Goal: Task Accomplishment & Management: Use online tool/utility

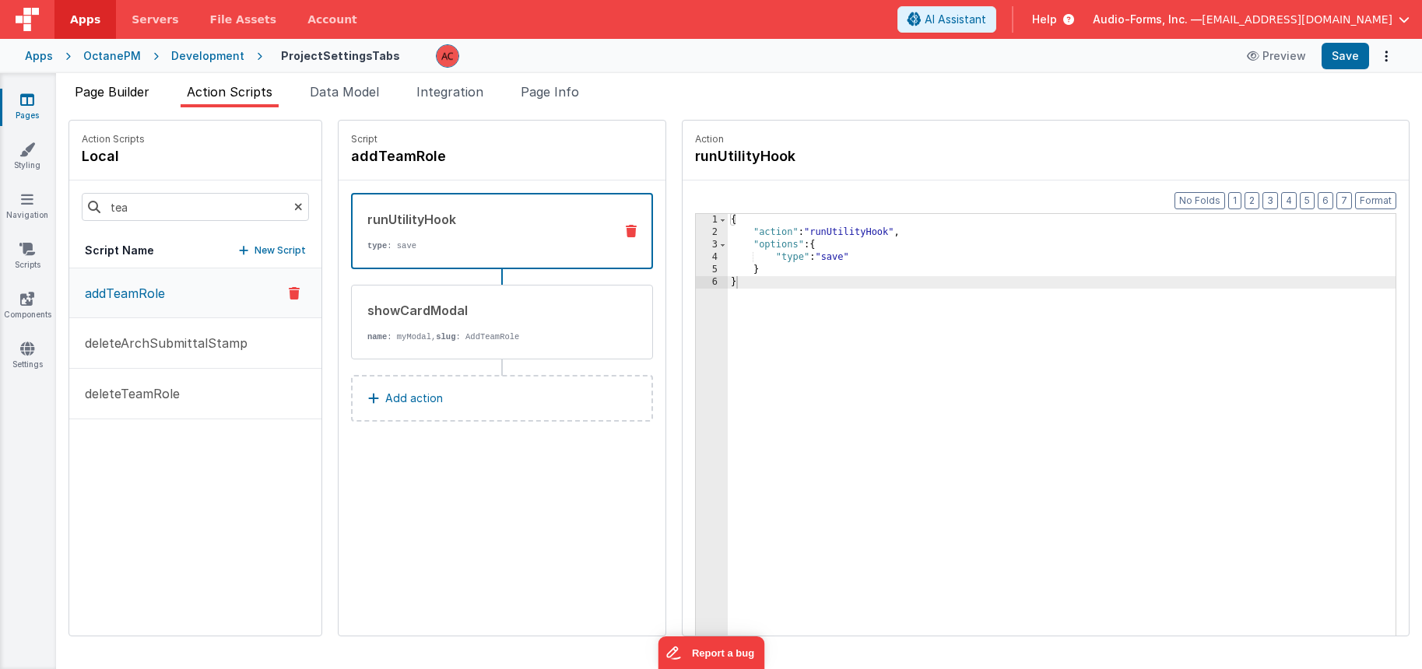
click at [128, 90] on span "Page Builder" at bounding box center [112, 92] width 75 height 16
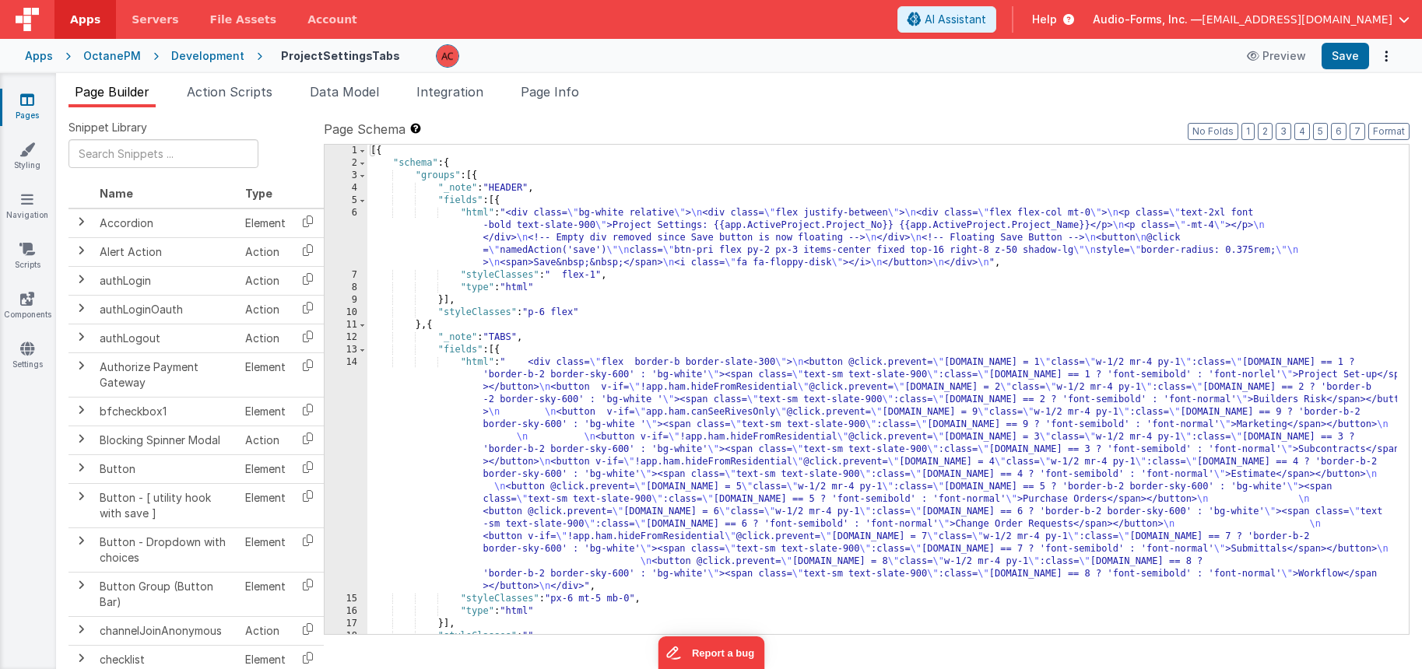
click at [37, 103] on link "Pages" at bounding box center [27, 107] width 56 height 31
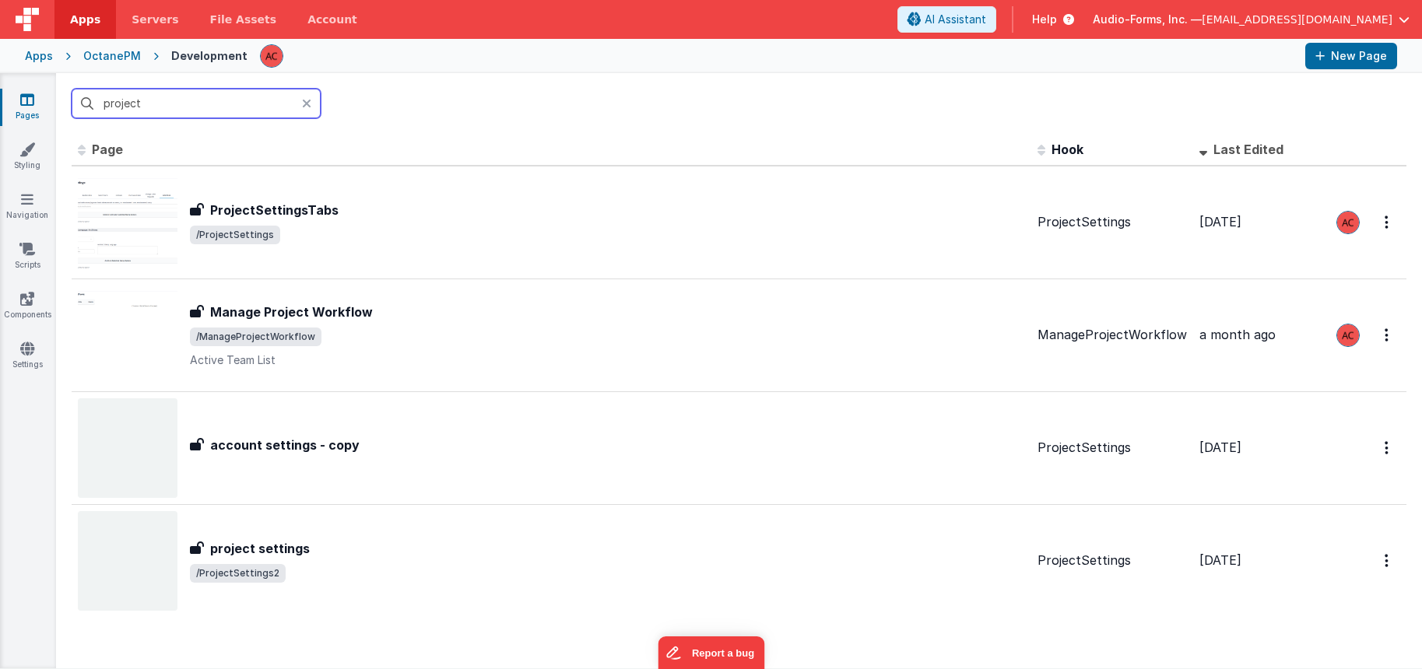
click at [189, 111] on input "project" at bounding box center [196, 104] width 249 height 30
type input "active"
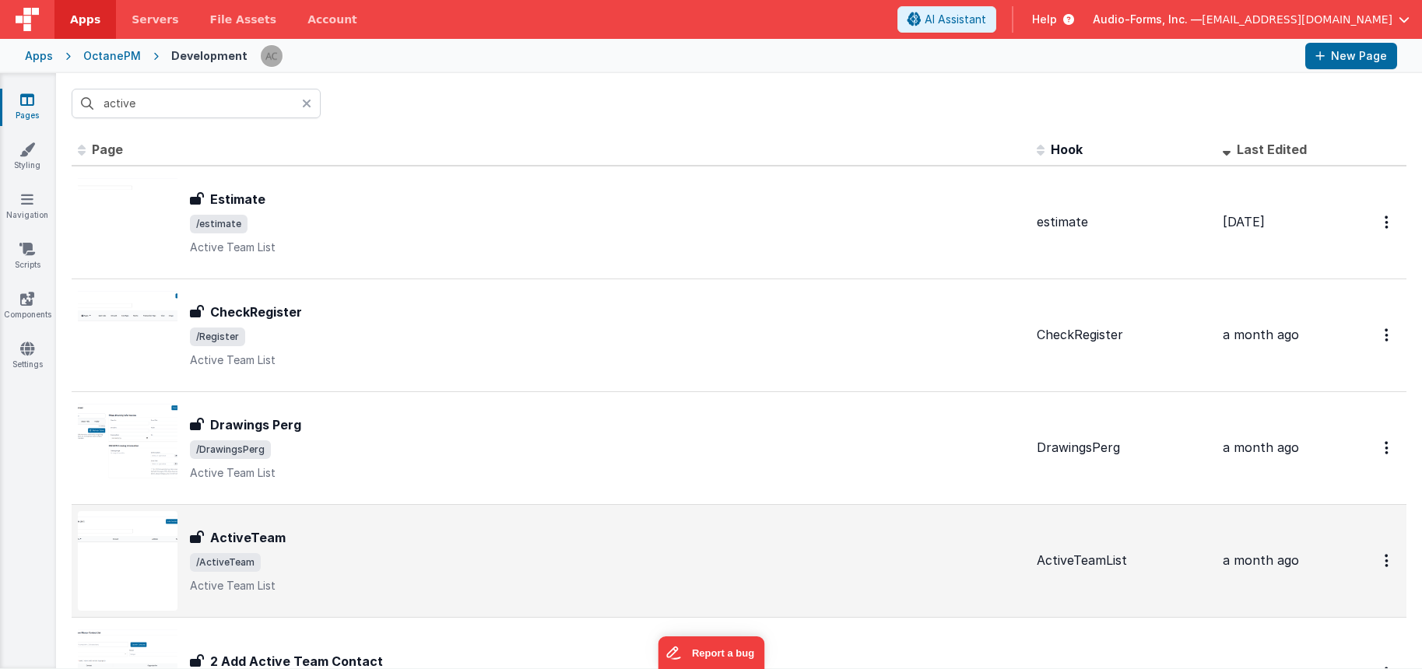
click at [314, 539] on div "ActiveTeam" at bounding box center [607, 537] width 834 height 19
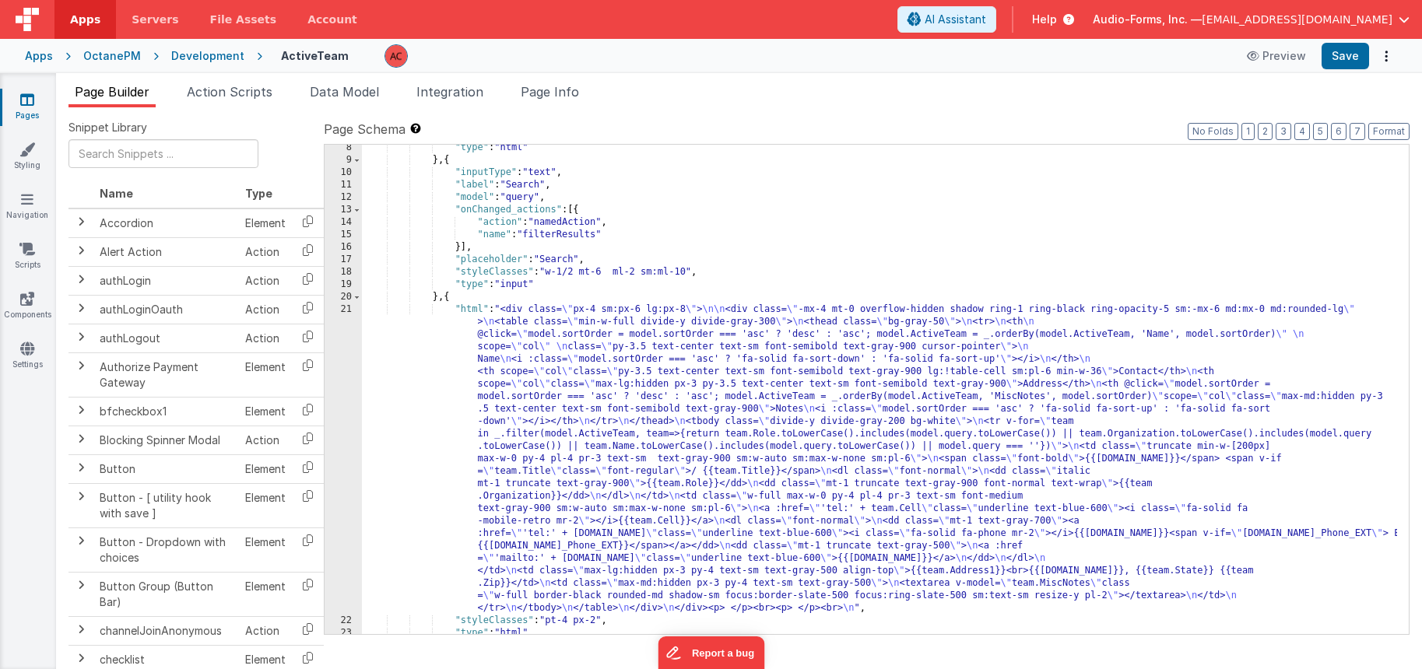
scroll to position [234, 0]
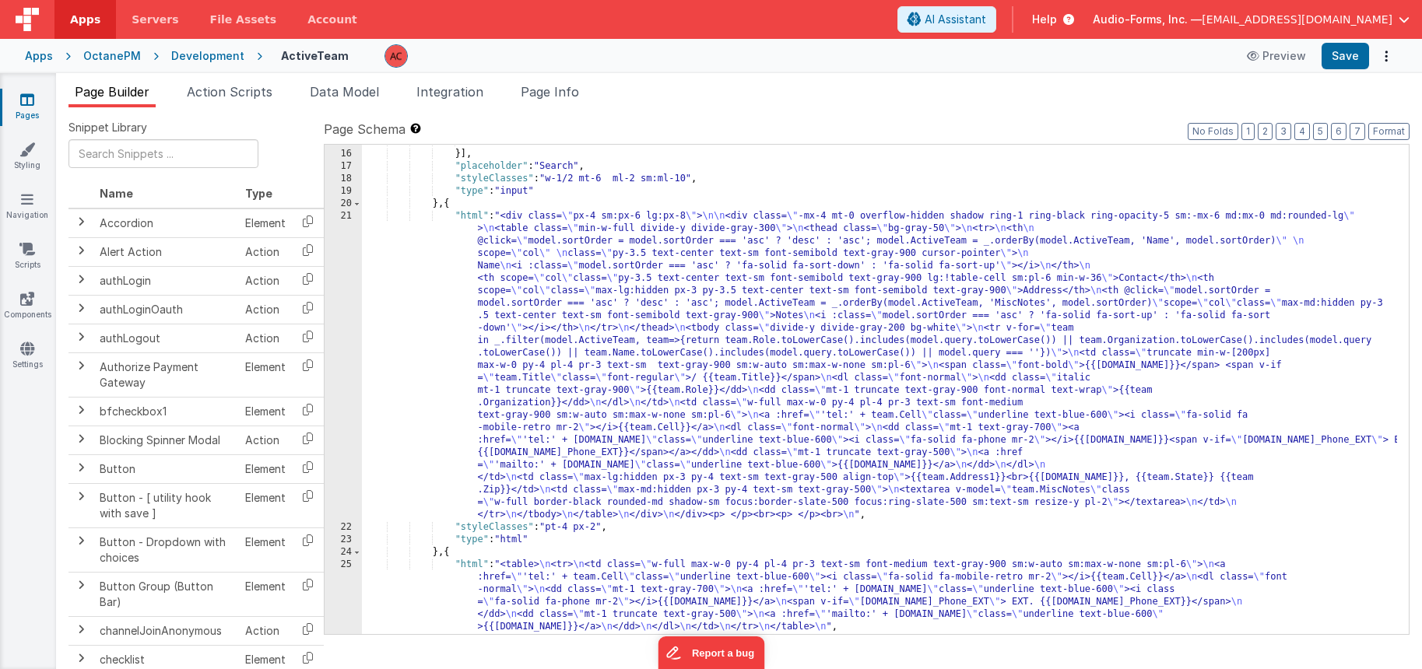
click at [416, 242] on div ""name" : "filterResults" }] , "placeholder" : "Search" , "styleClasses" : "w-1/…" at bounding box center [879, 392] width 1035 height 514
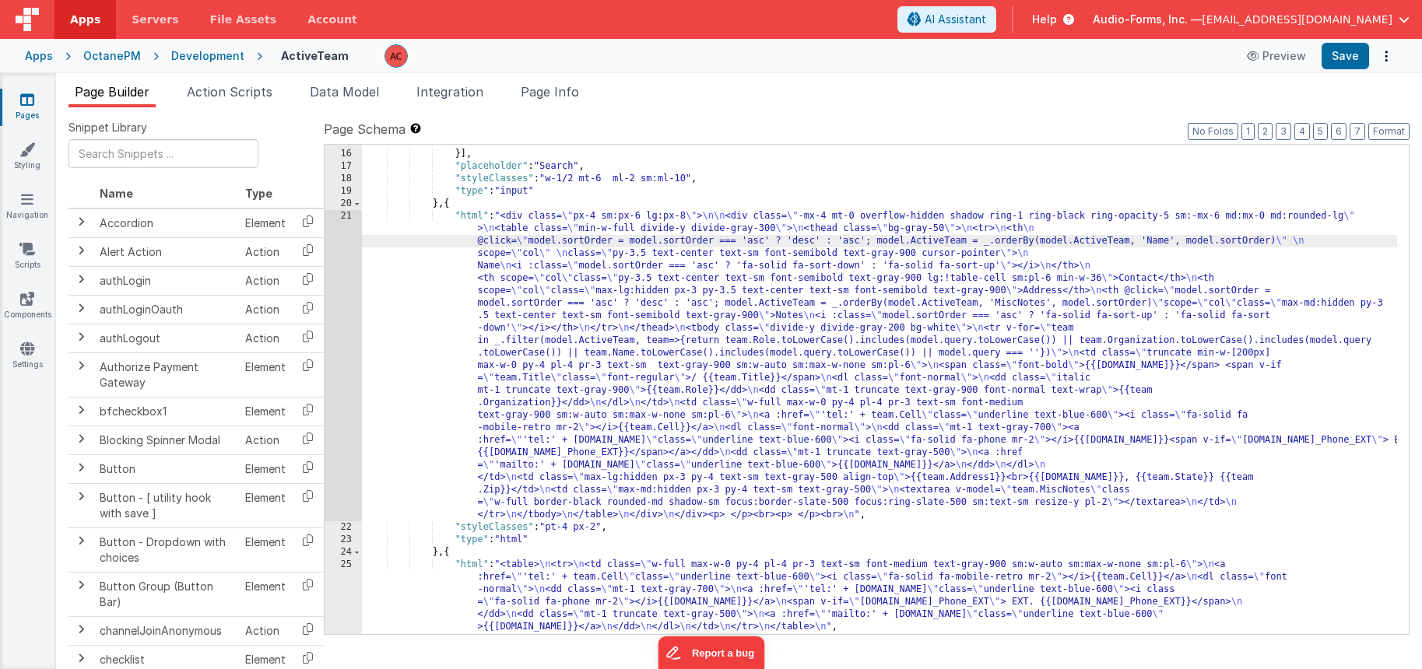
click at [34, 99] on link "Pages" at bounding box center [27, 107] width 56 height 31
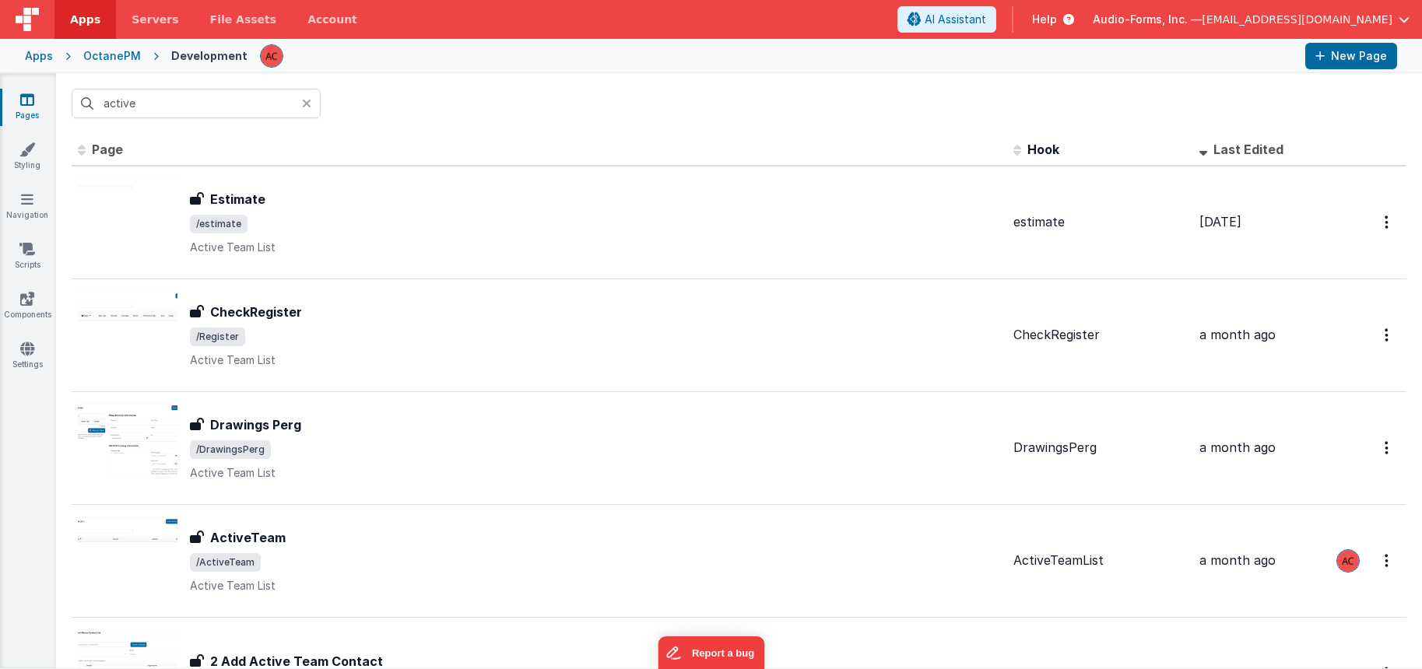
click at [160, 110] on input "active" at bounding box center [196, 104] width 249 height 30
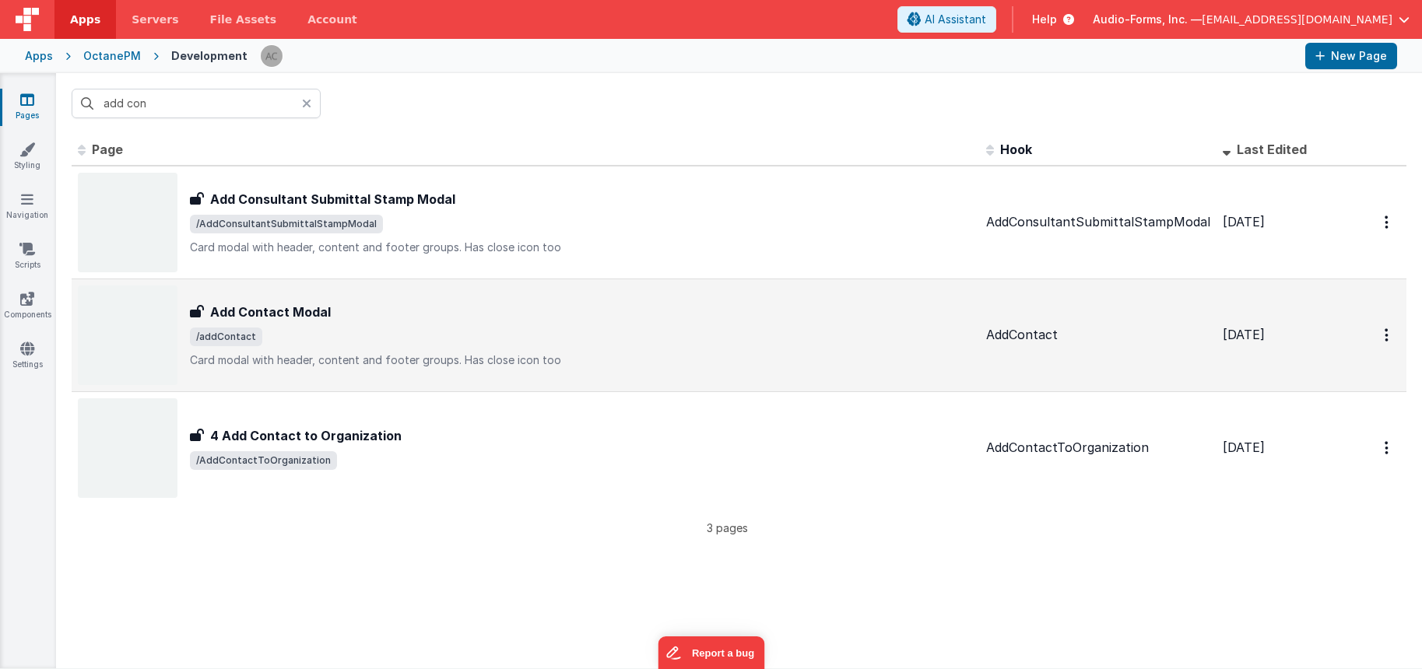
type input "add con"
click at [478, 332] on span "/addContact" at bounding box center [582, 337] width 784 height 19
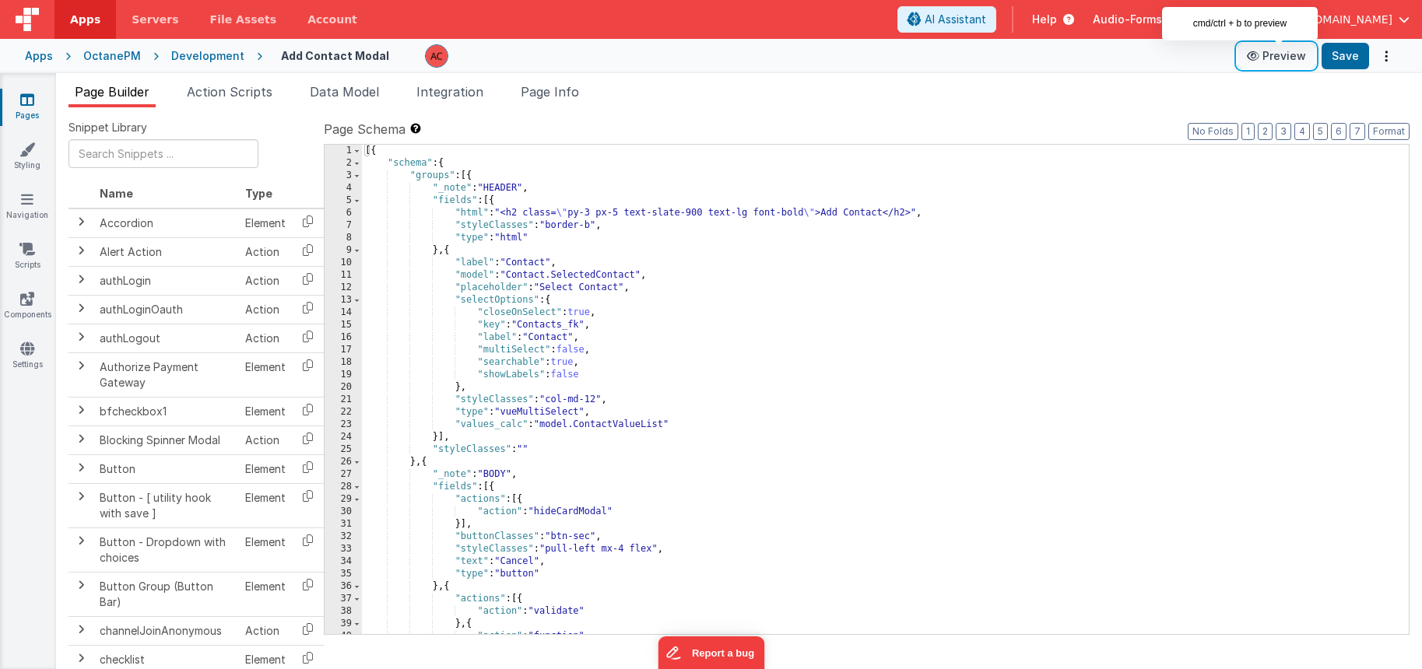
click at [1283, 60] on button "Preview" at bounding box center [1277, 56] width 78 height 25
click at [27, 98] on icon at bounding box center [27, 100] width 14 height 16
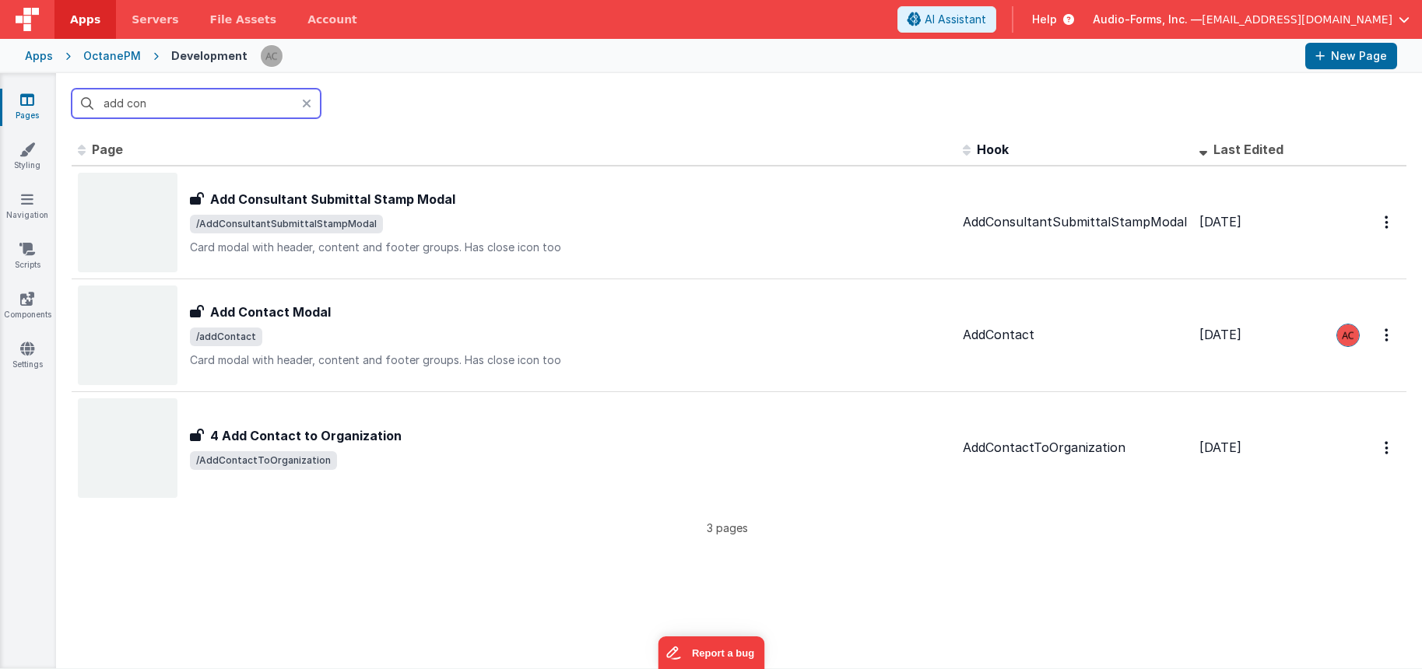
click at [154, 107] on input "add con" at bounding box center [196, 104] width 249 height 30
click at [155, 107] on input "add con" at bounding box center [196, 104] width 249 height 30
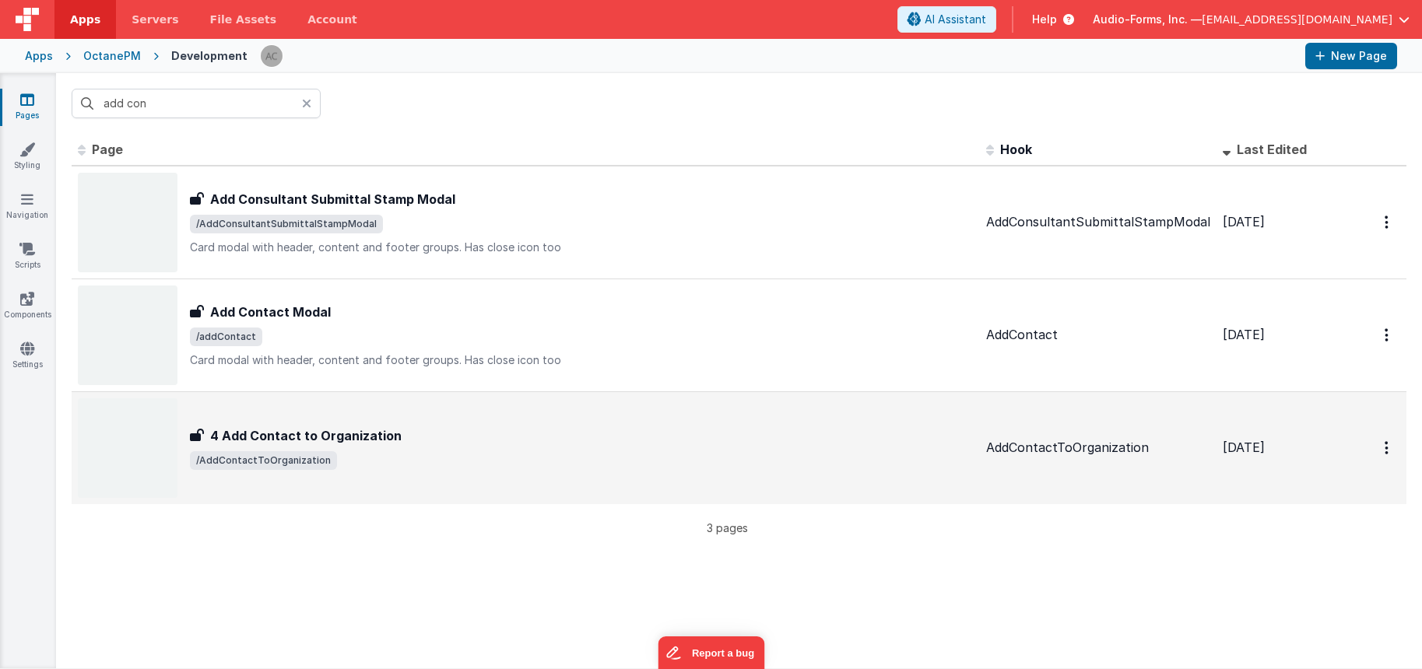
click at [440, 448] on div "4 Add Contact to Organization 4 Add Contact to Organization /AddContactToOrgani…" at bounding box center [582, 449] width 784 height 44
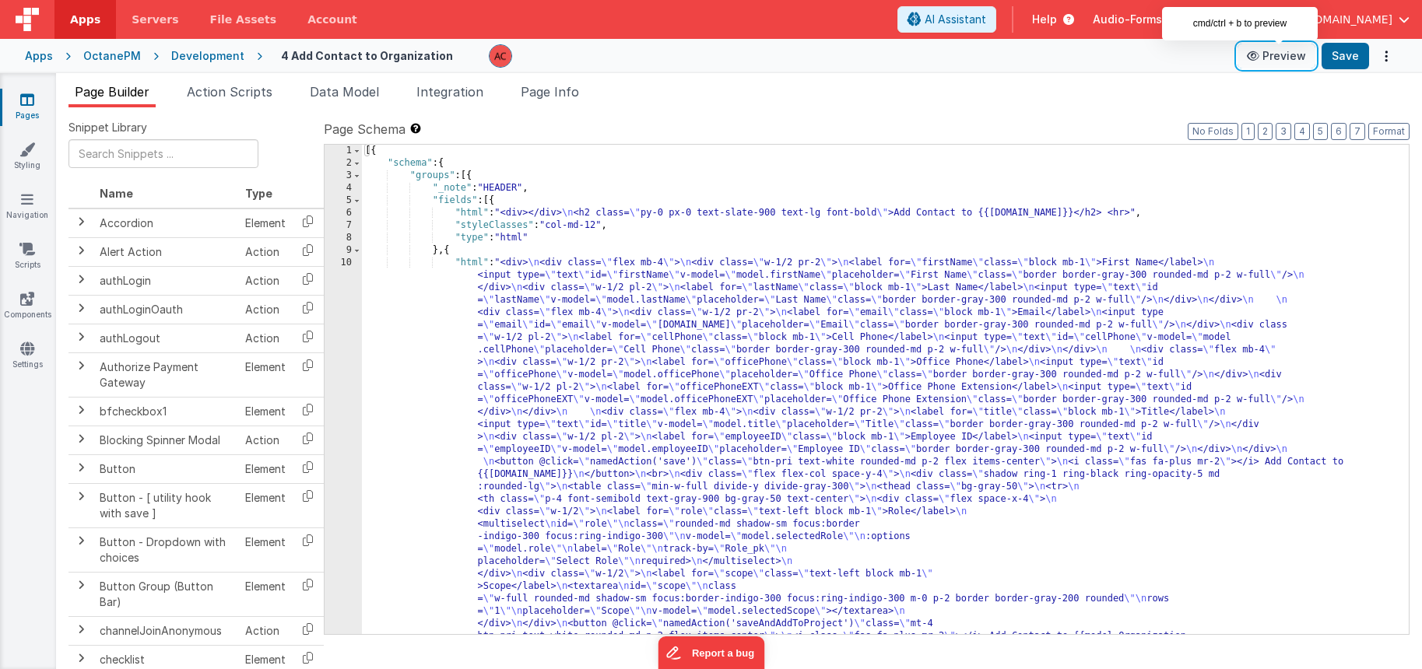
click at [1276, 54] on button "Preview" at bounding box center [1277, 56] width 78 height 25
click at [28, 99] on icon at bounding box center [27, 100] width 14 height 16
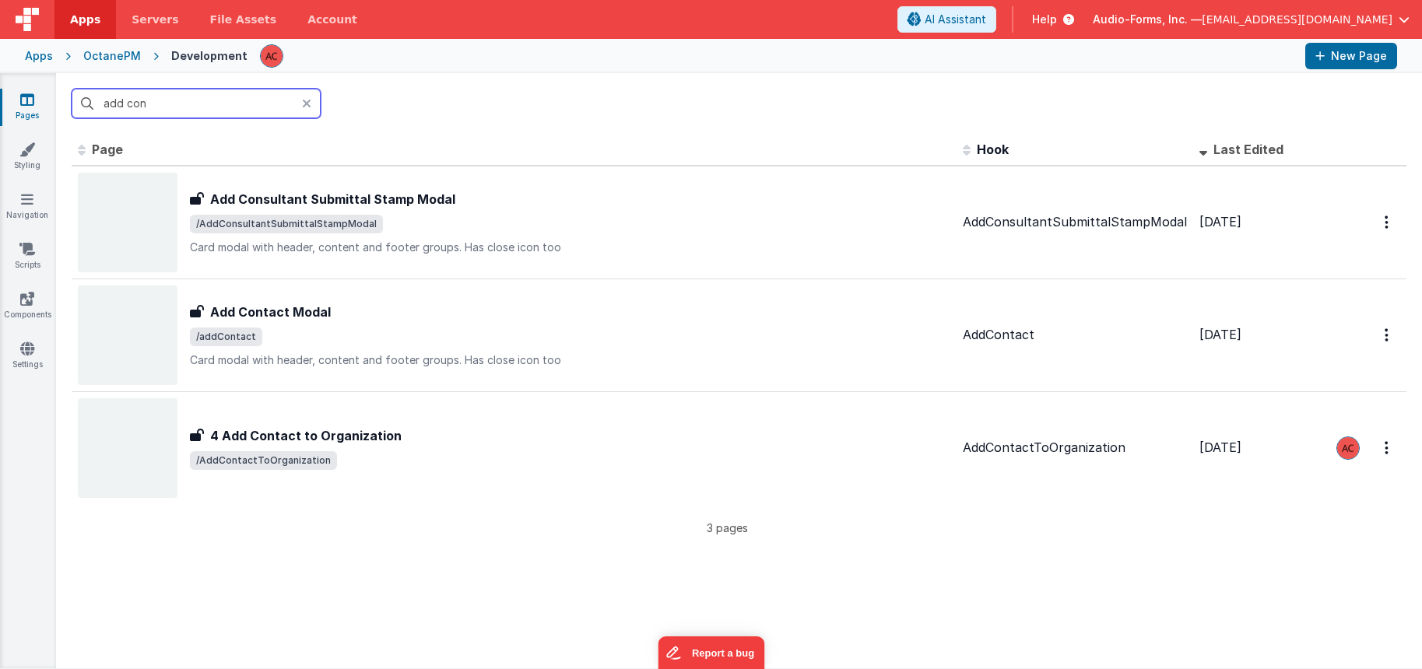
click at [161, 106] on input "add con" at bounding box center [196, 104] width 249 height 30
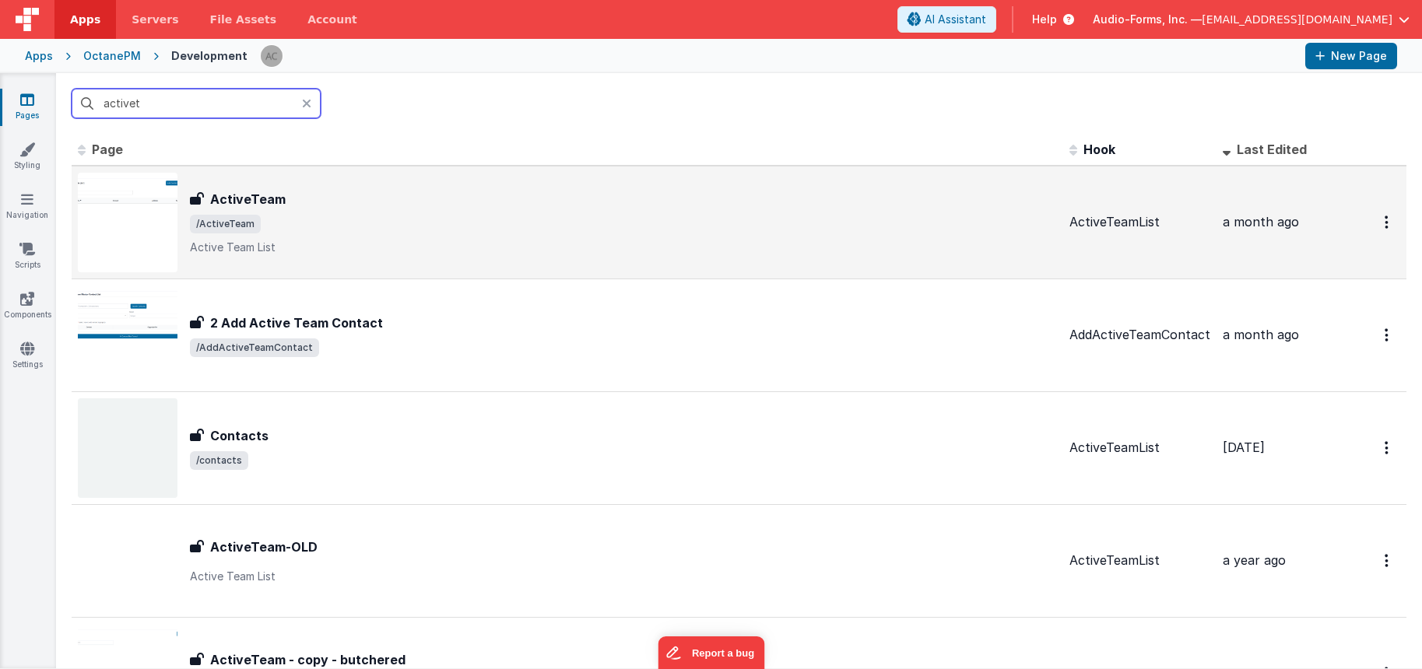
type input "activet"
click at [357, 201] on div "ActiveTeam" at bounding box center [623, 199] width 867 height 19
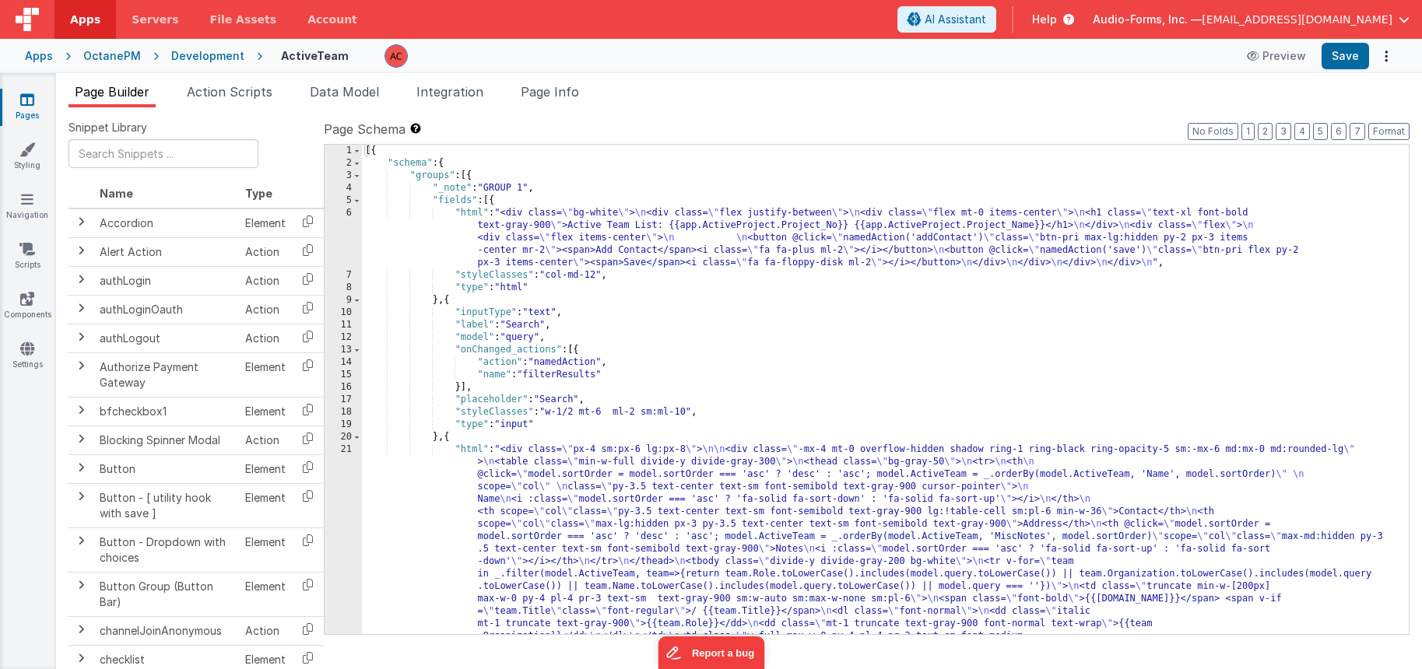
click at [32, 100] on icon at bounding box center [27, 100] width 14 height 16
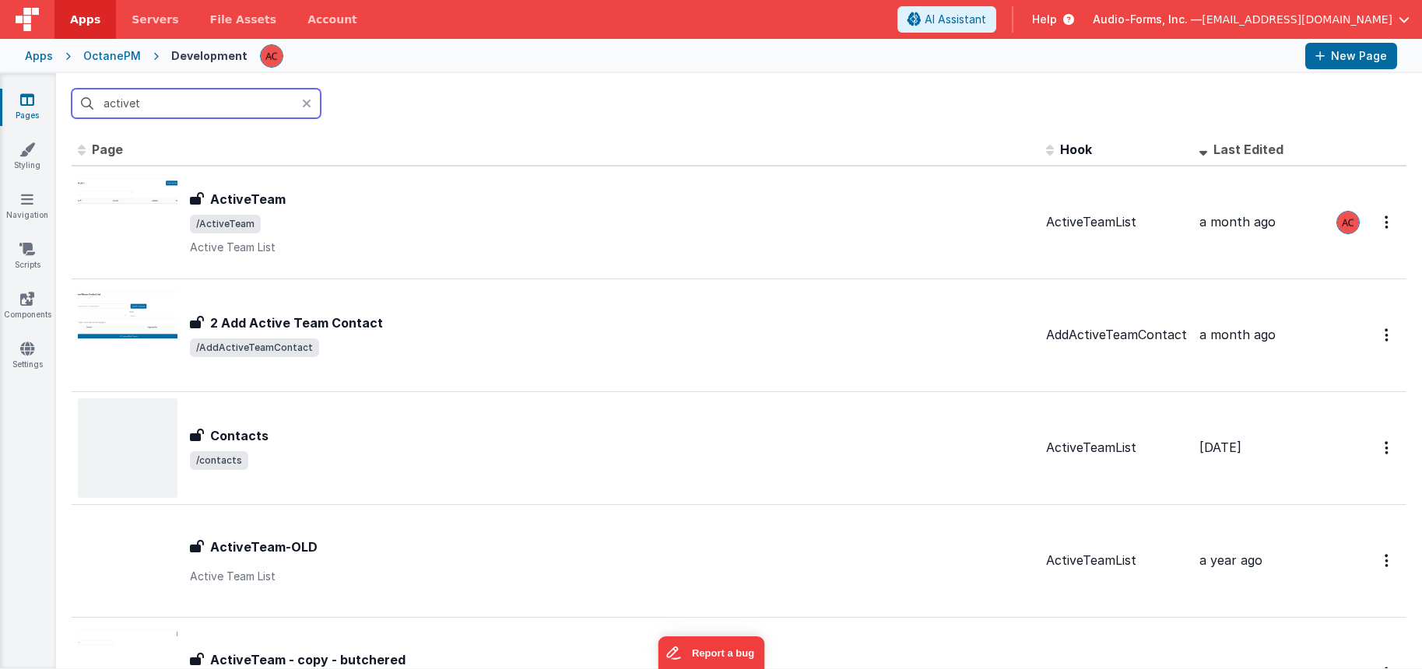
click at [192, 104] on input "activet" at bounding box center [196, 104] width 249 height 30
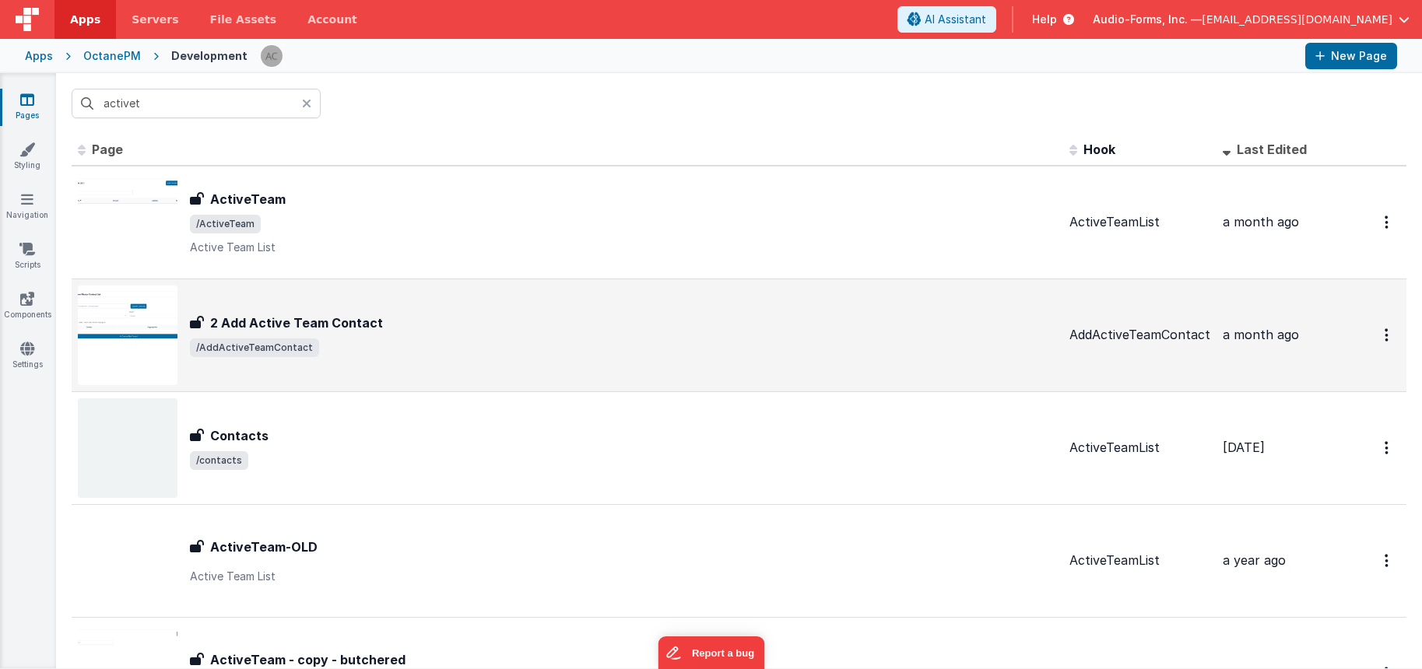
click at [384, 328] on div "2 Add Active Team Contact" at bounding box center [623, 323] width 867 height 19
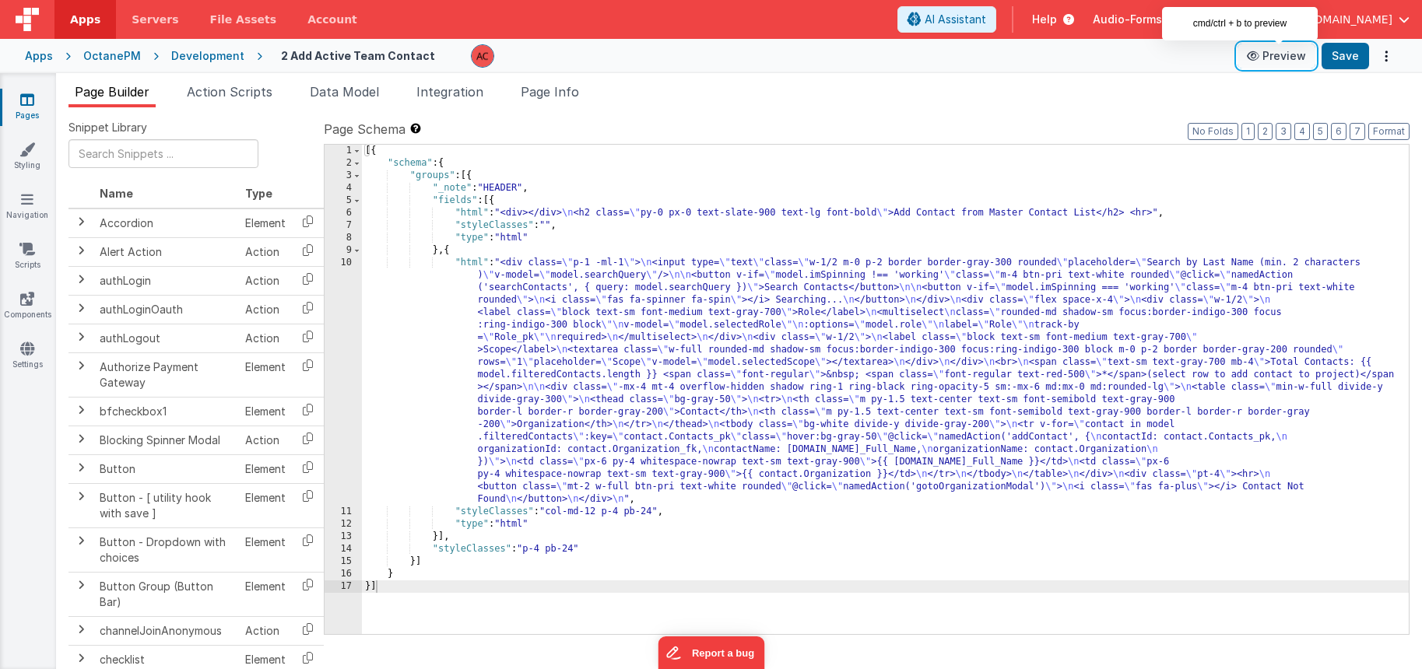
click at [1279, 59] on button "Preview" at bounding box center [1277, 56] width 78 height 25
click at [451, 278] on div "[{ "schema" : { "groups" : [{ "_note" : "HEADER" , "fields" : [{ "html" : "<div…" at bounding box center [885, 402] width 1047 height 514
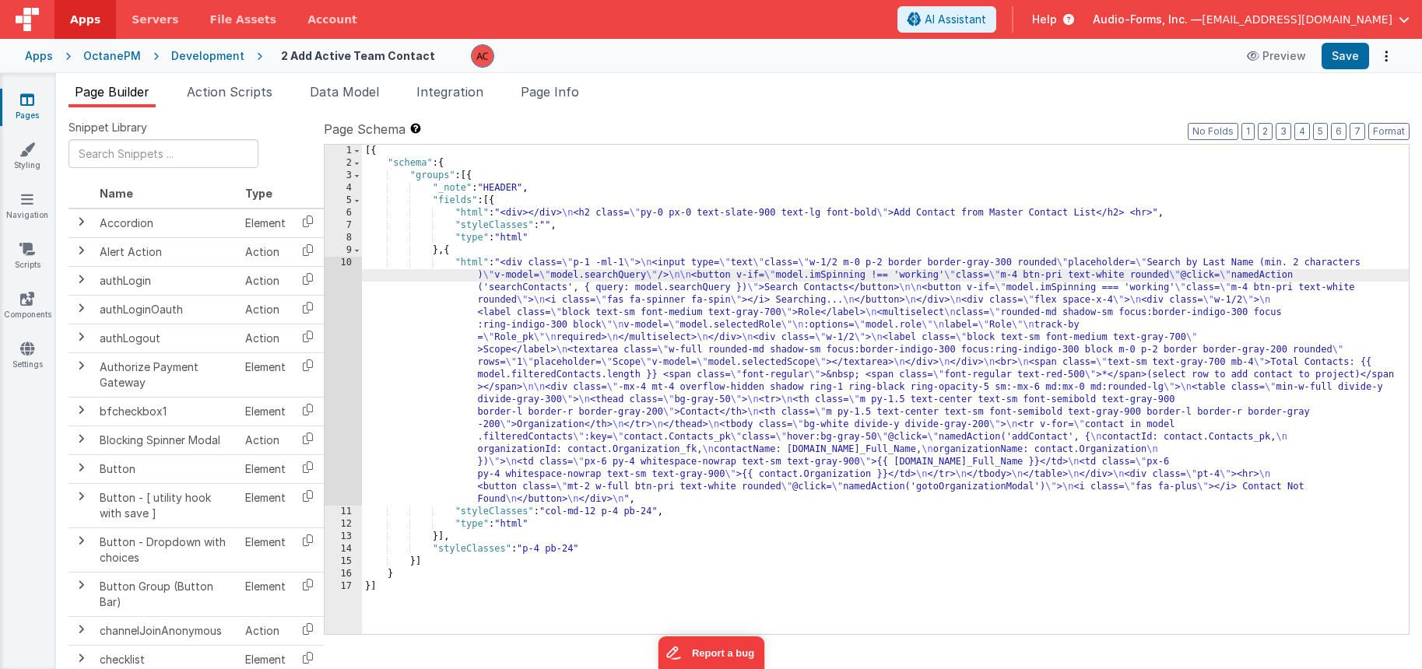
click at [345, 263] on div "10" at bounding box center [343, 381] width 37 height 249
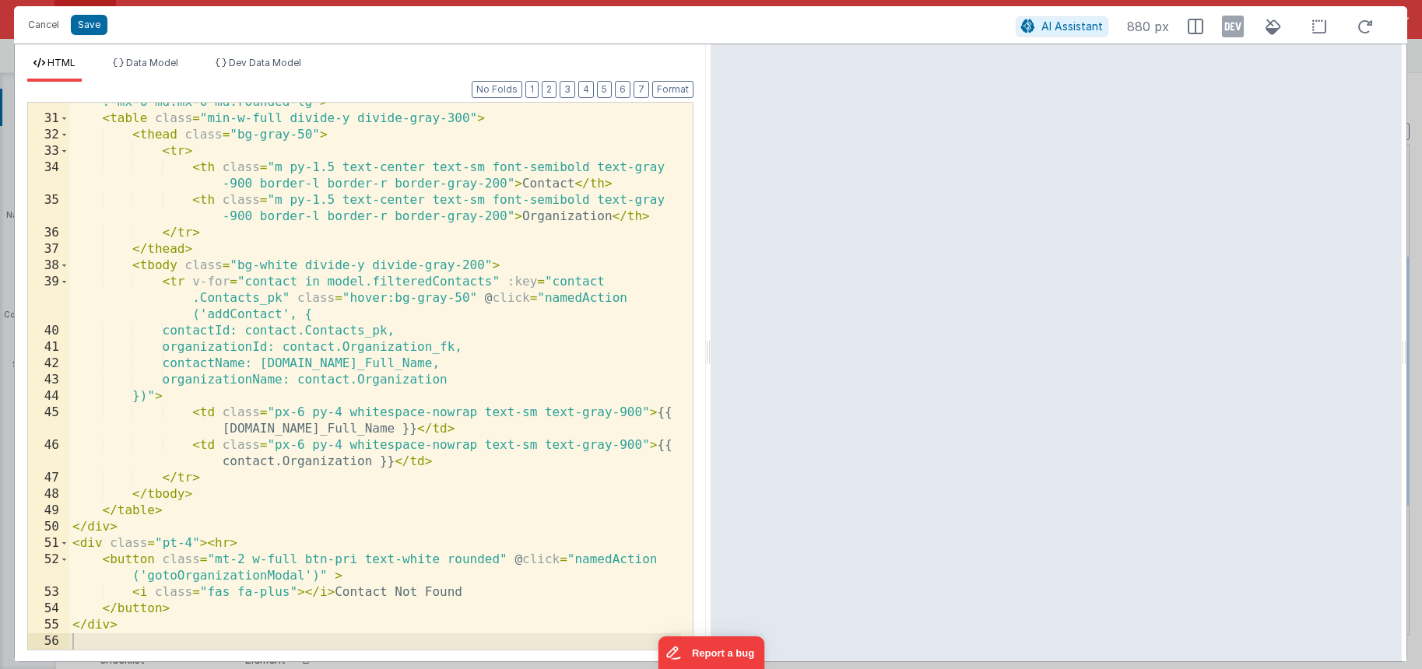
scroll to position [695, 0]
click at [351, 486] on div "< div class = "-mx-4 mt-4 overflow-hidden shadow ring-1 ring-black ring-opacity…" at bounding box center [375, 376] width 612 height 596
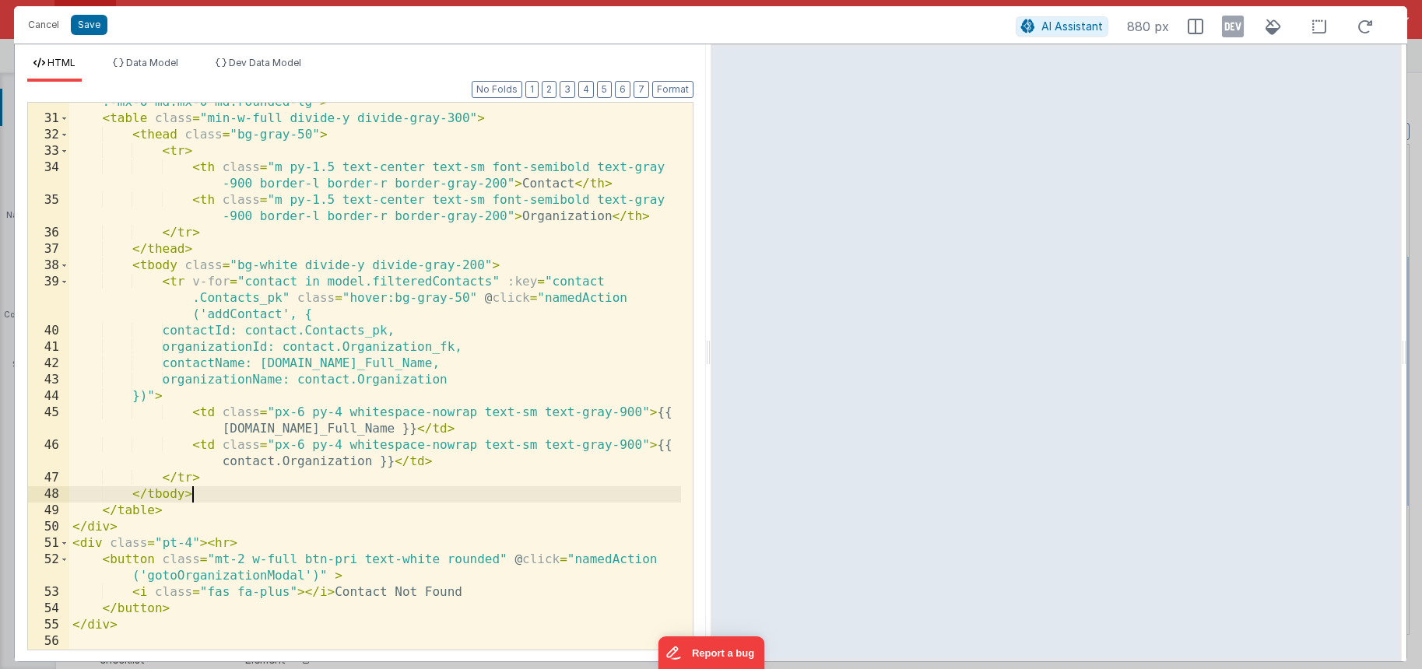
click at [327, 500] on div "< div class = "-mx-4 mt-4 overflow-hidden shadow ring-1 ring-black ring-opacity…" at bounding box center [375, 376] width 612 height 596
click at [325, 504] on div "< div class = "-mx-4 mt-4 overflow-hidden shadow ring-1 ring-black ring-opacity…" at bounding box center [375, 376] width 612 height 596
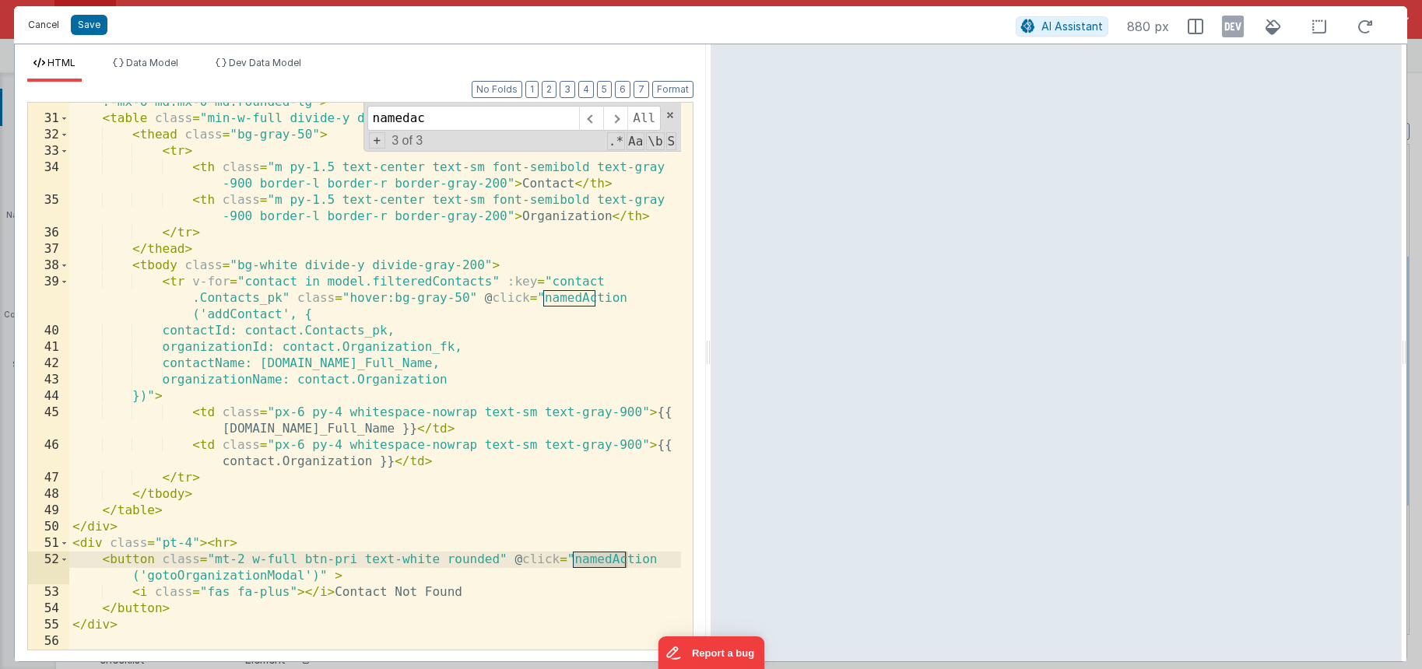
type input "namedac"
click at [47, 22] on button "Cancel" at bounding box center [43, 25] width 47 height 22
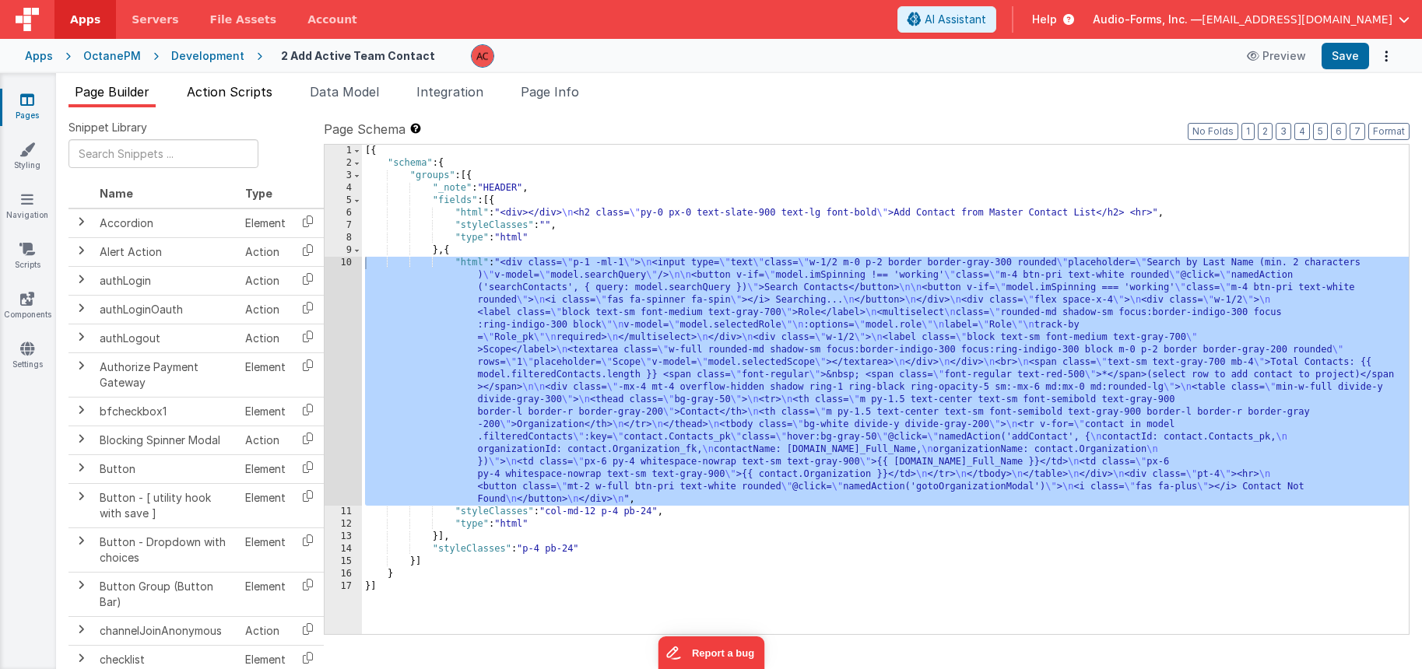
click at [252, 91] on span "Action Scripts" at bounding box center [230, 92] width 86 height 16
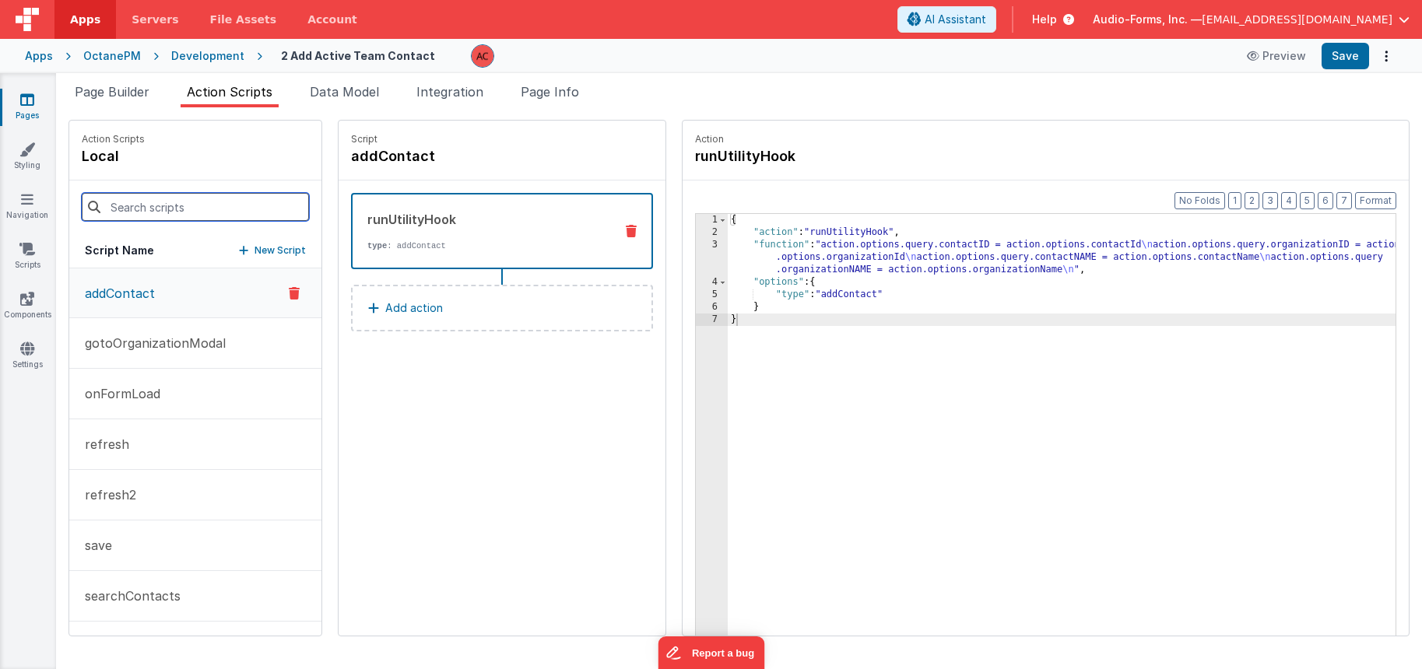
click at [160, 212] on input at bounding box center [195, 207] width 227 height 28
type input "add"
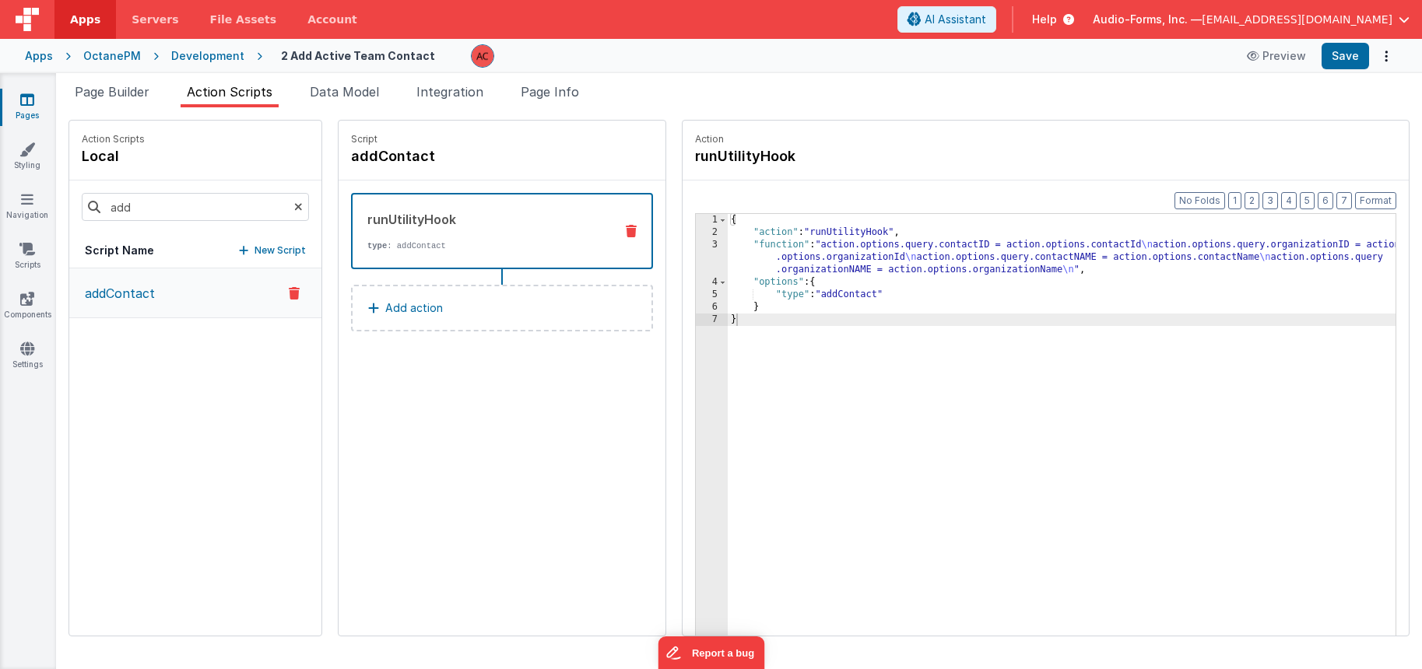
click at [121, 301] on p "addContact" at bounding box center [114, 293] width 79 height 19
click at [575, 98] on span "Page Info" at bounding box center [550, 92] width 58 height 16
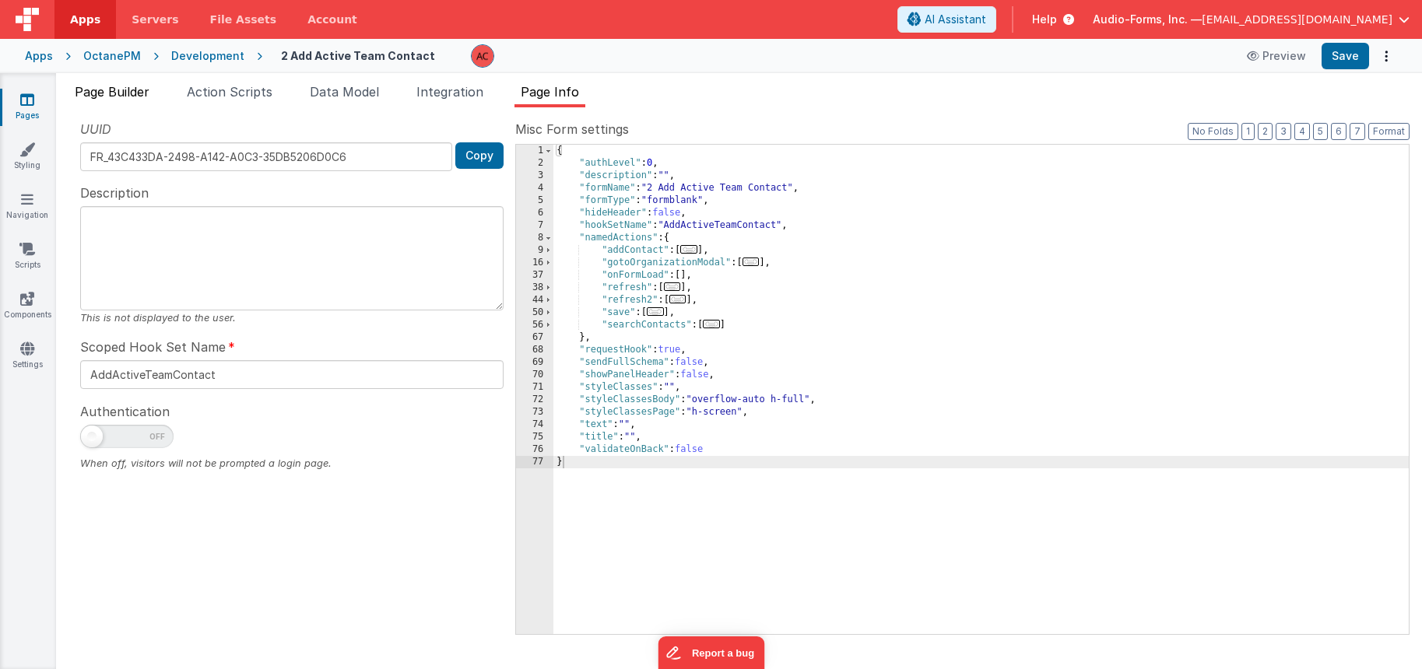
click at [149, 95] on span "Page Builder" at bounding box center [112, 92] width 75 height 16
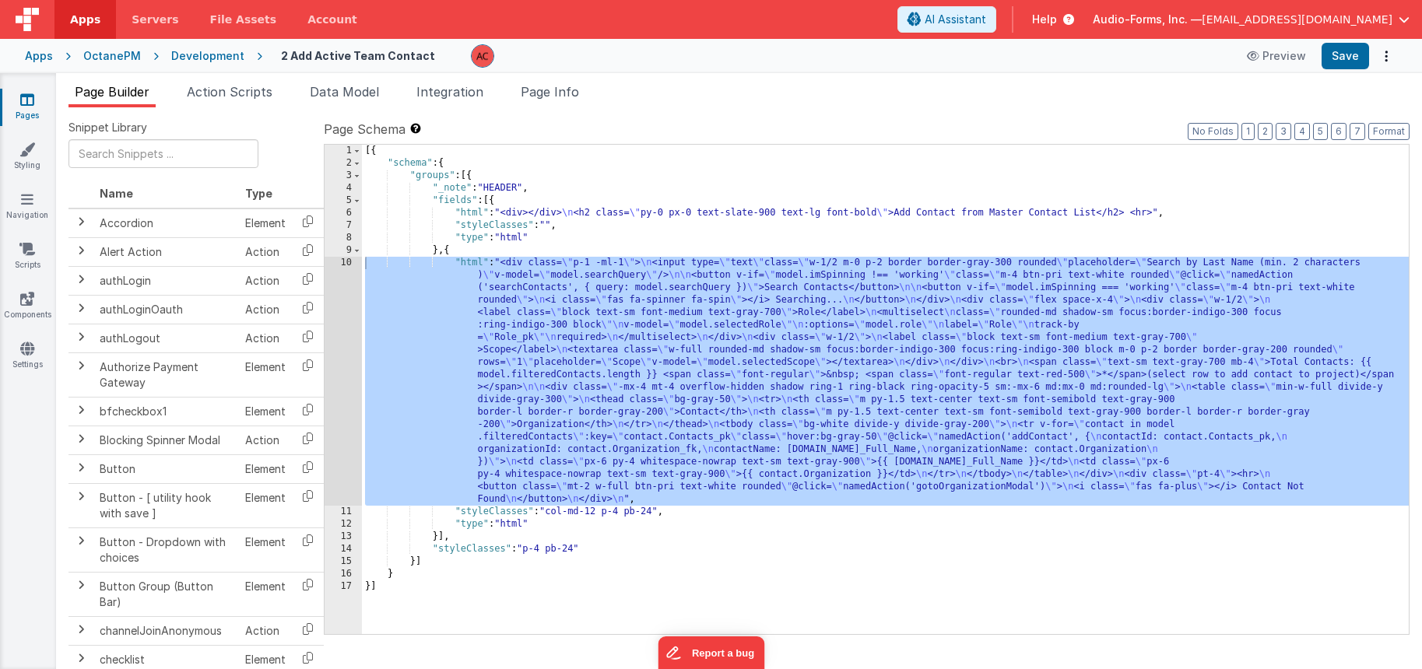
click at [399, 304] on div "[{ "schema" : { "groups" : [{ "_note" : "HEADER" , "fields" : [{ "html" : "<div…" at bounding box center [885, 402] width 1047 height 514
click at [342, 261] on div "10" at bounding box center [343, 381] width 37 height 249
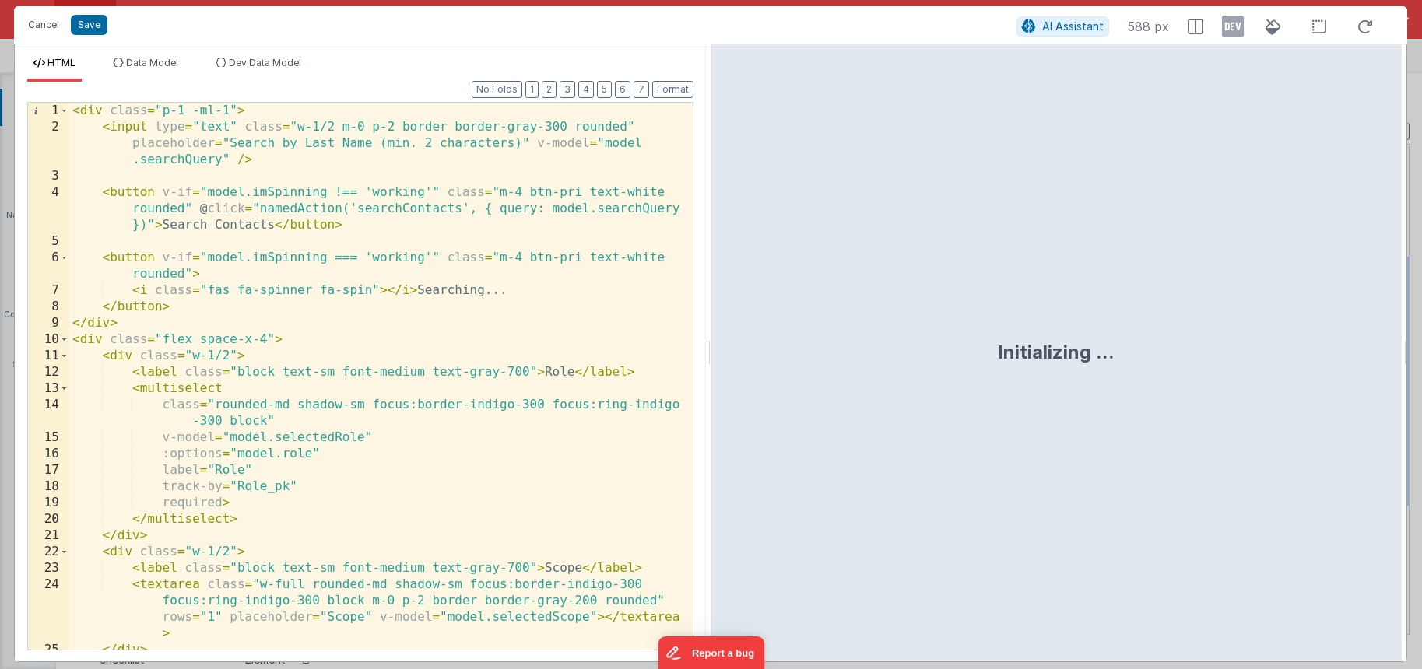
click at [387, 476] on div "< div class = "p-1 -ml-1" > < input type = "text" class = "w-1/2 m-0 p-2 border…" at bounding box center [375, 393] width 612 height 580
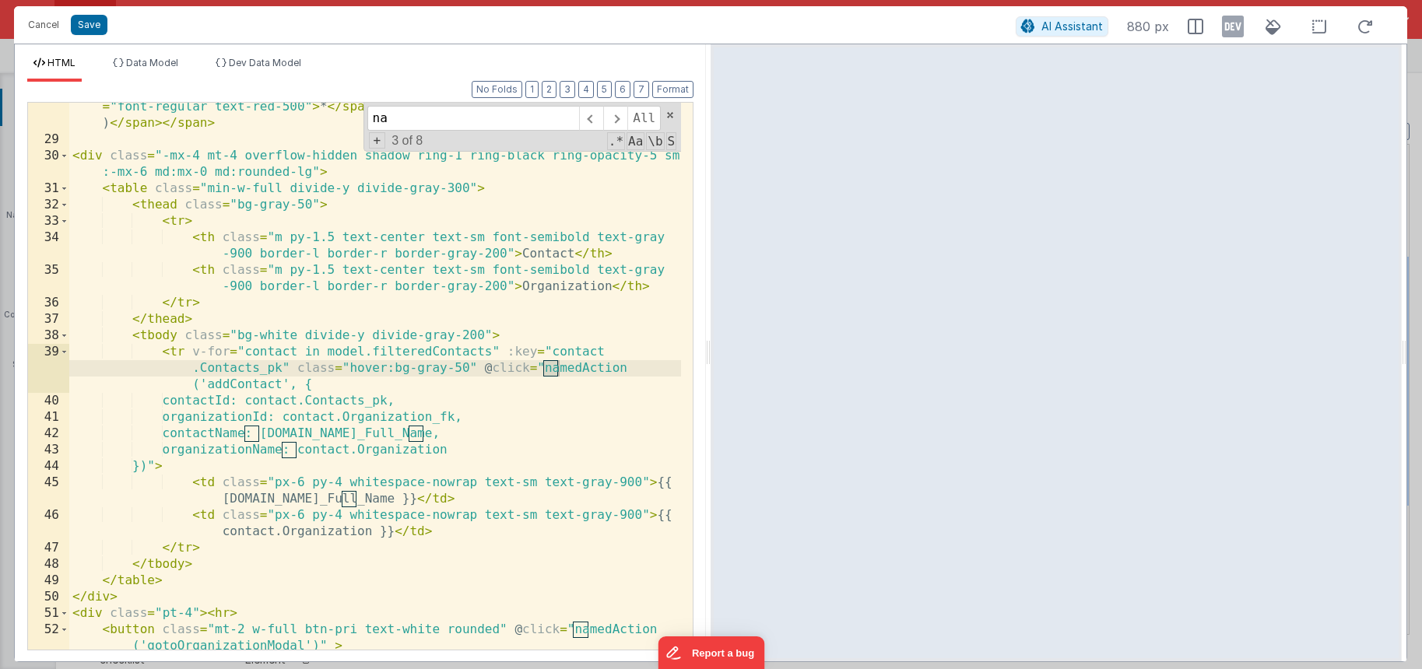
scroll to position [626, 0]
click at [390, 381] on div "< span class = "text-sm text-gray-700 mb-4" > Total Contacts: {{ model .filtere…" at bounding box center [375, 380] width 612 height 629
click at [613, 119] on span at bounding box center [615, 118] width 24 height 25
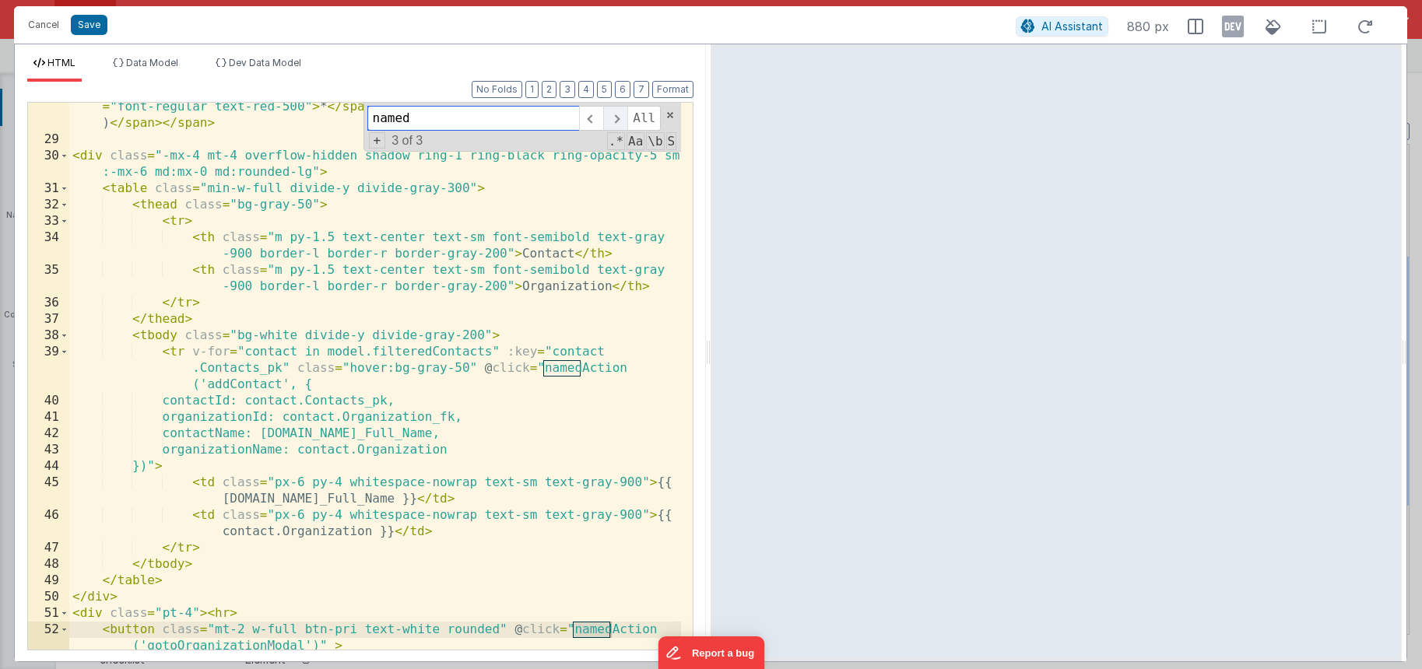
click at [613, 119] on span at bounding box center [615, 118] width 24 height 25
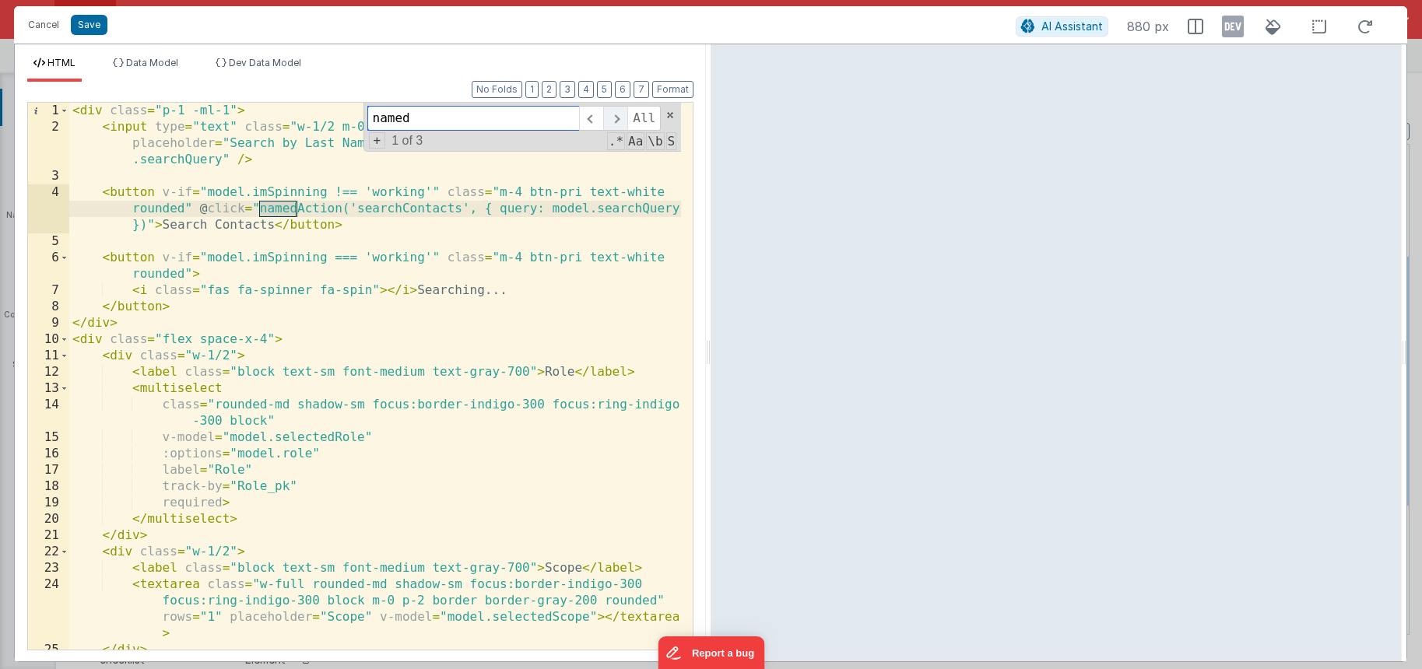
click at [614, 119] on span at bounding box center [615, 118] width 24 height 25
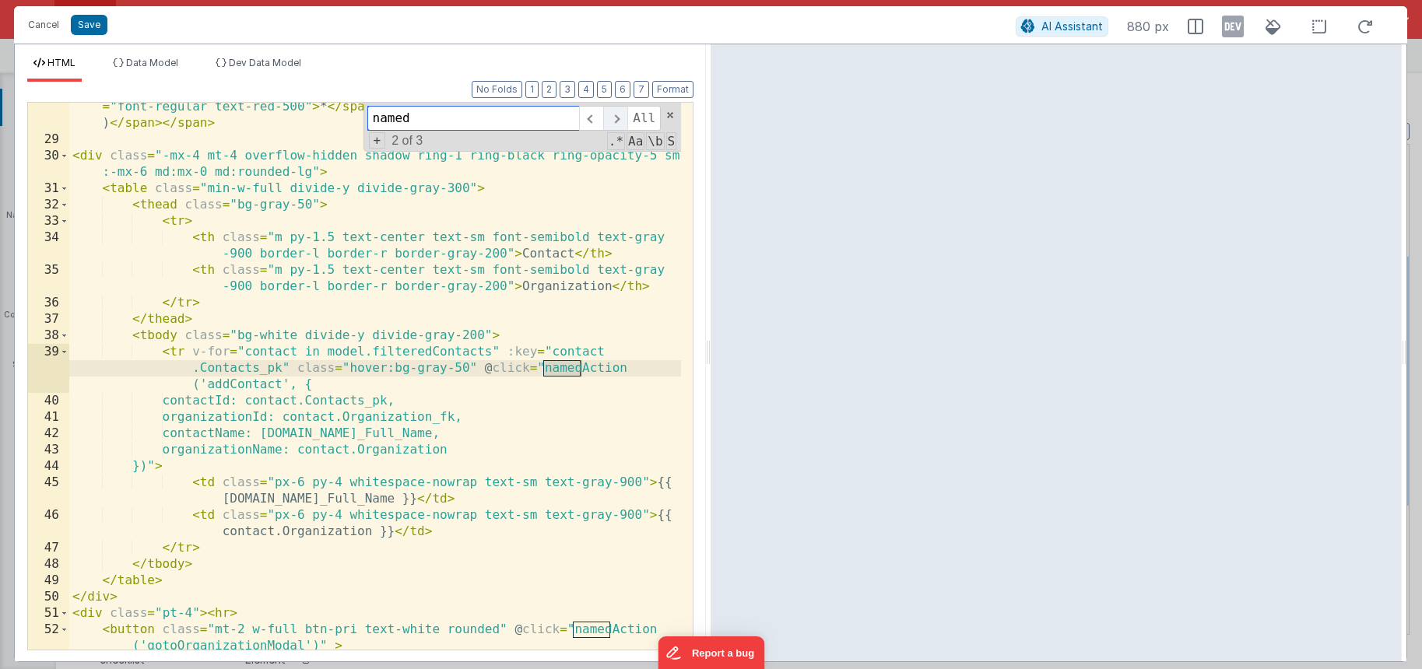
click at [614, 119] on span at bounding box center [615, 118] width 24 height 25
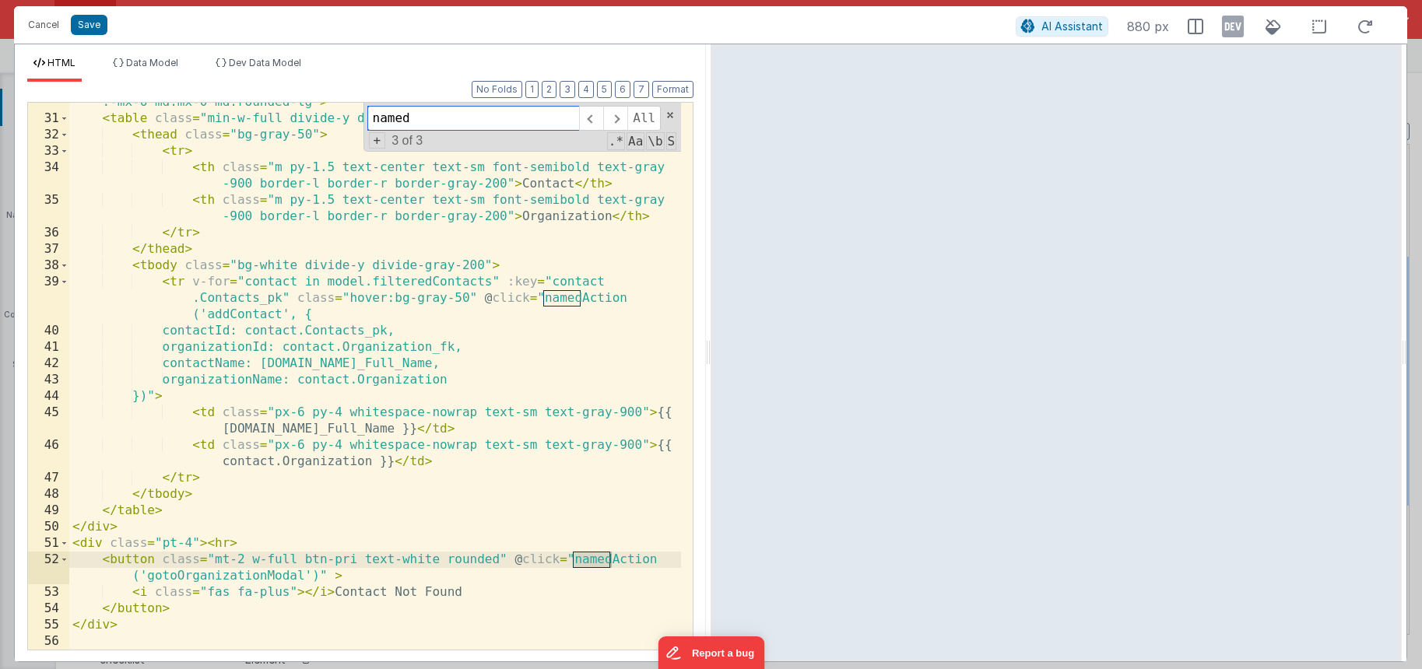
scroll to position [695, 0]
click at [477, 125] on input "named" at bounding box center [473, 118] width 212 height 25
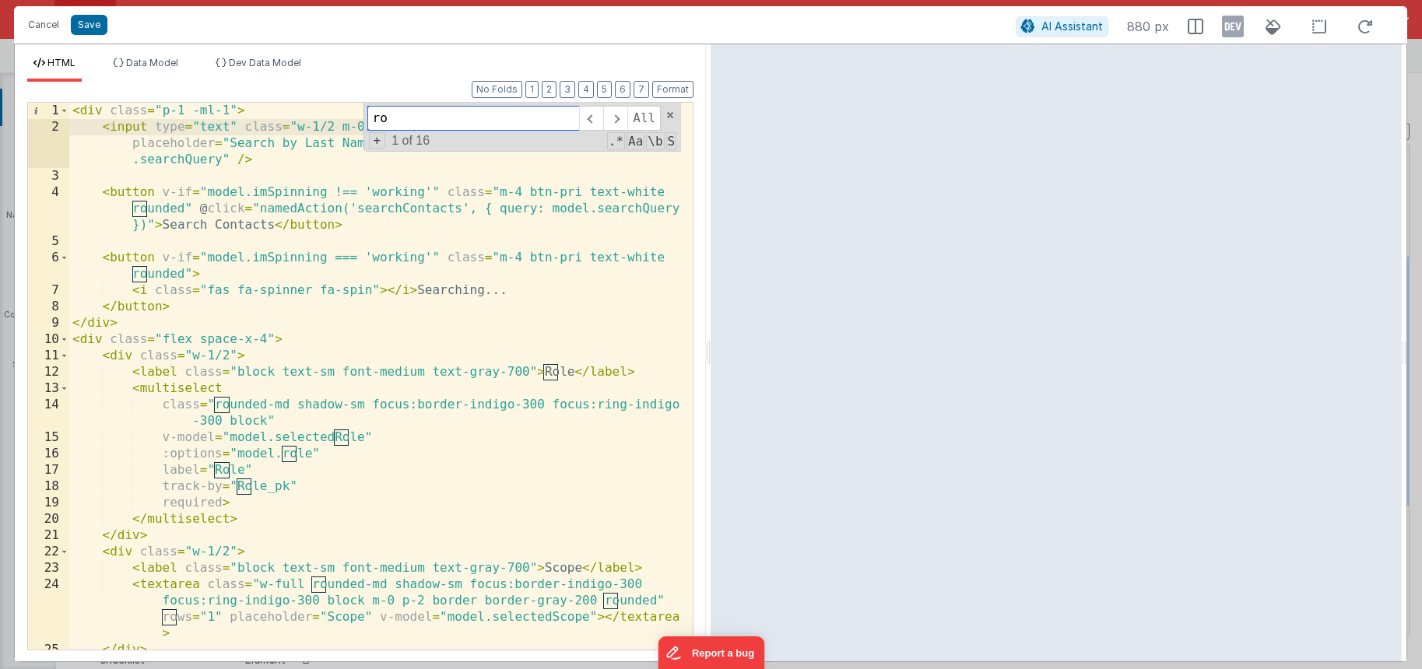
scroll to position [0, 0]
type input "role"
click at [378, 440] on div "< div class = "p-1 -ml-1" > < input type = "text" class = "w-1/2 m-0 p-2 border…" at bounding box center [375, 393] width 612 height 580
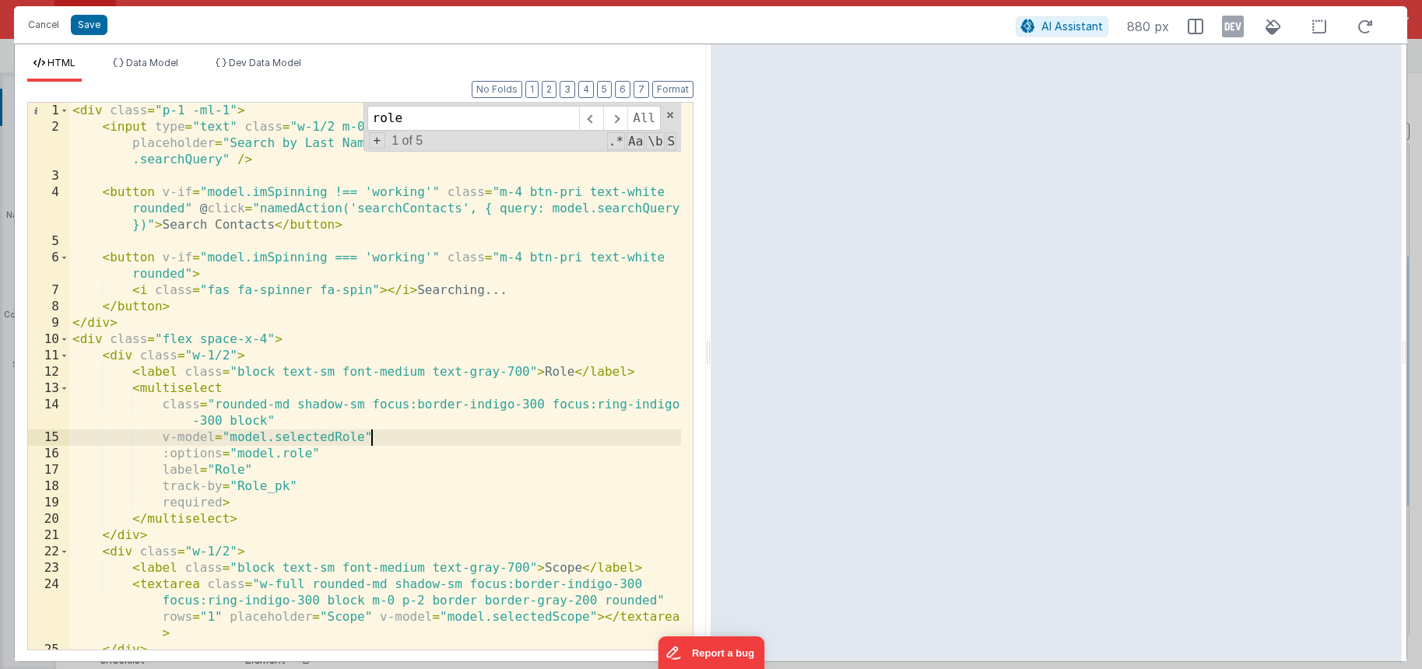
click at [246, 487] on div "< div class = "p-1 -ml-1" > < input type = "text" class = "w-1/2 m-0 p-2 border…" at bounding box center [375, 393] width 612 height 580
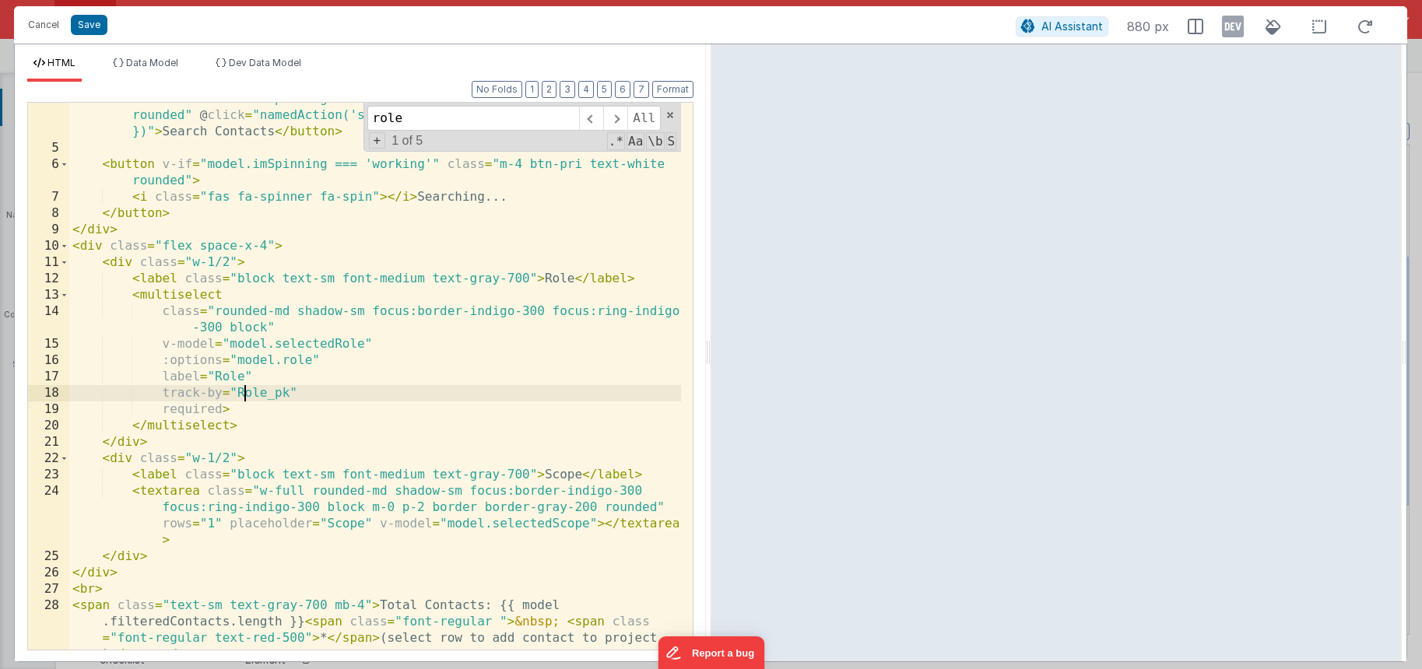
scroll to position [47, 0]
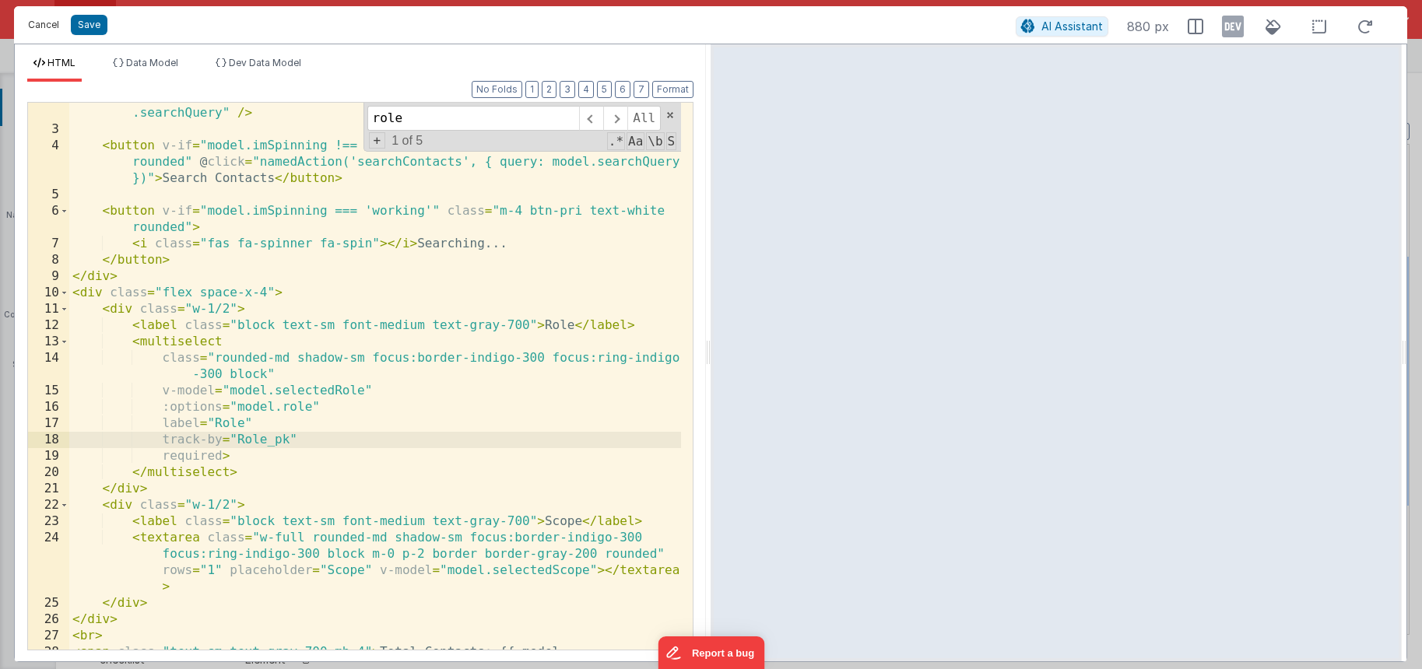
click at [52, 26] on button "Cancel" at bounding box center [43, 25] width 47 height 22
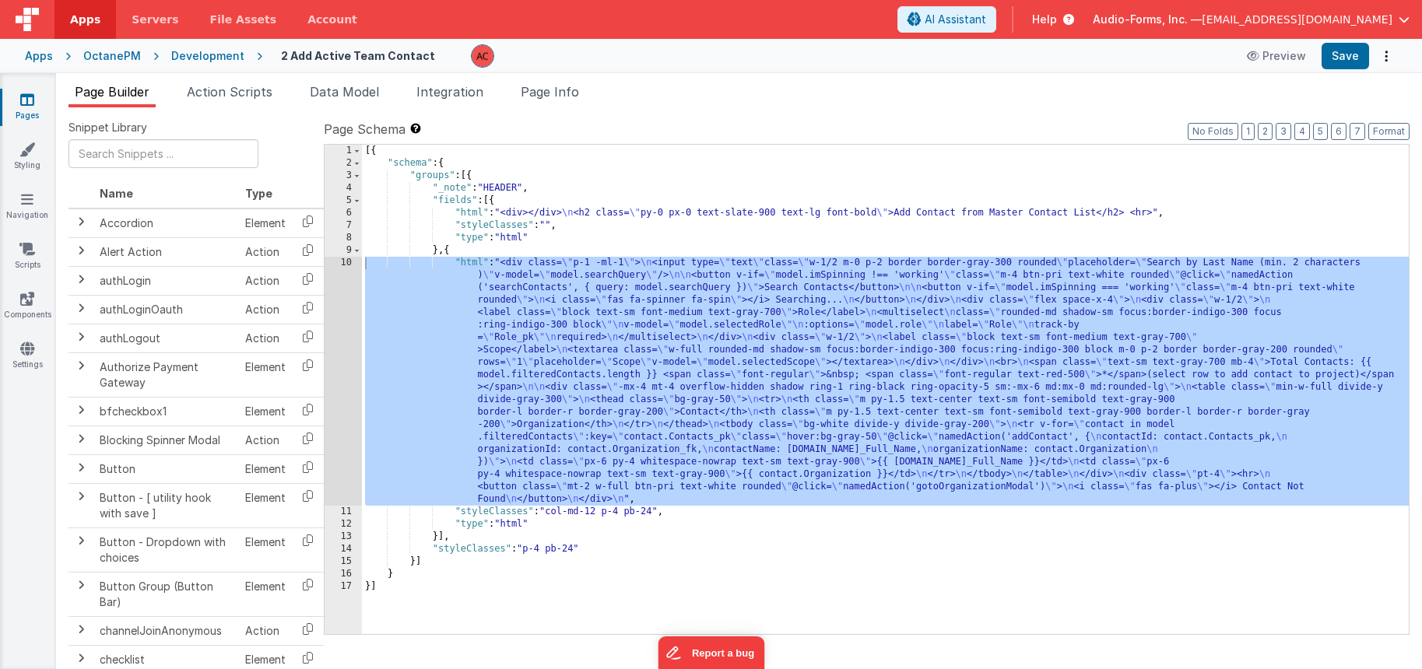
click at [437, 399] on div "[{ "schema" : { "groups" : [{ "_note" : "HEADER" , "fields" : [{ "html" : "<div…" at bounding box center [885, 402] width 1047 height 514
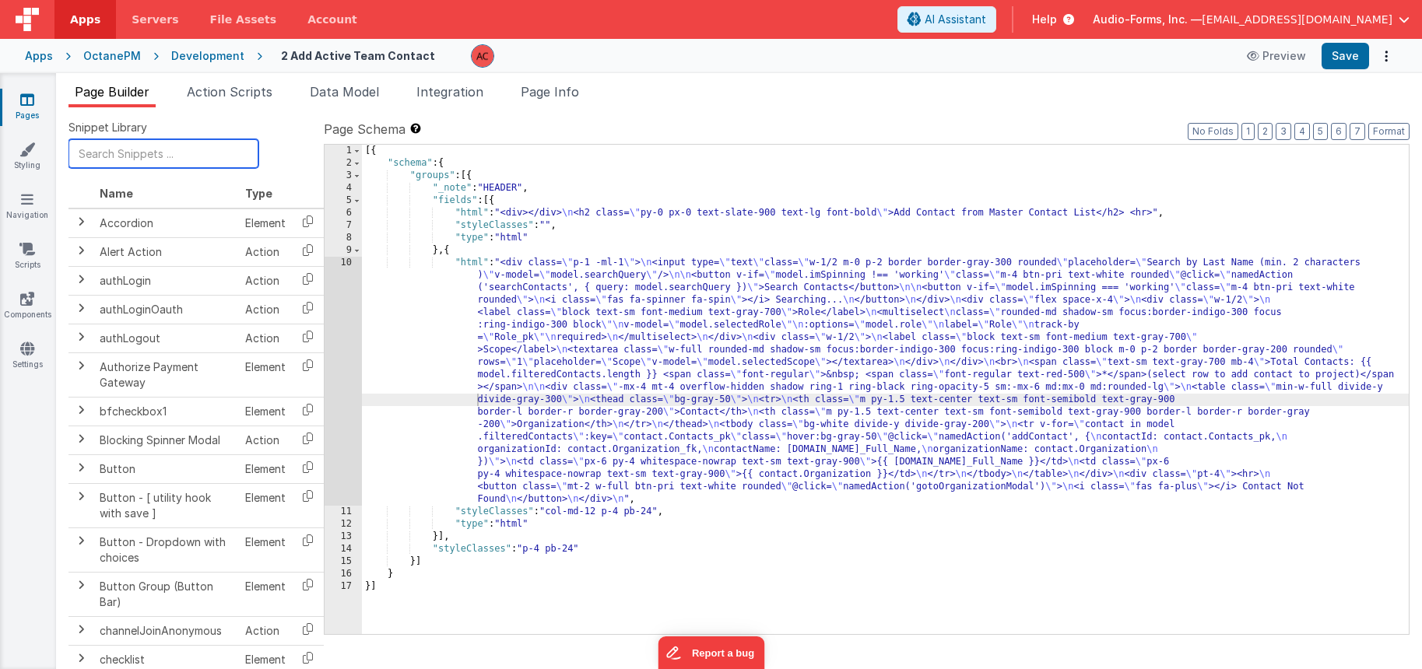
click at [150, 146] on input "text" at bounding box center [163, 153] width 190 height 29
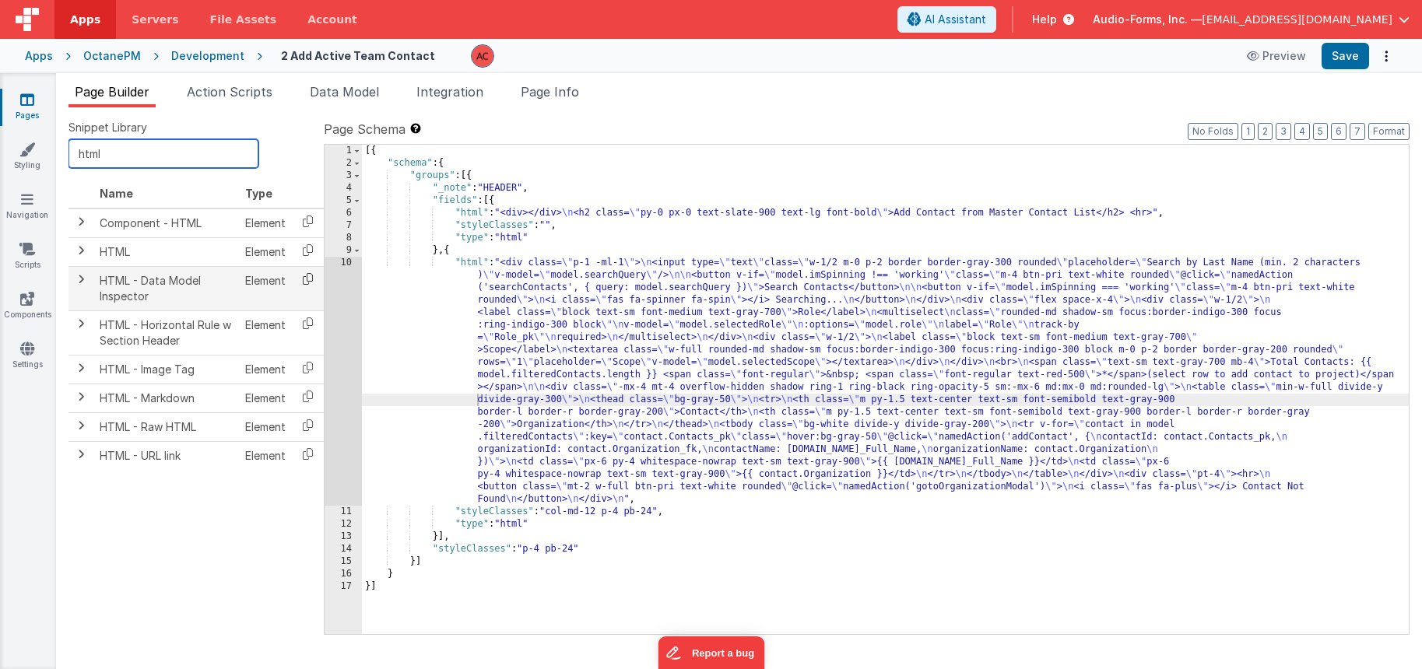
type input "html"
click at [305, 280] on icon at bounding box center [308, 279] width 32 height 24
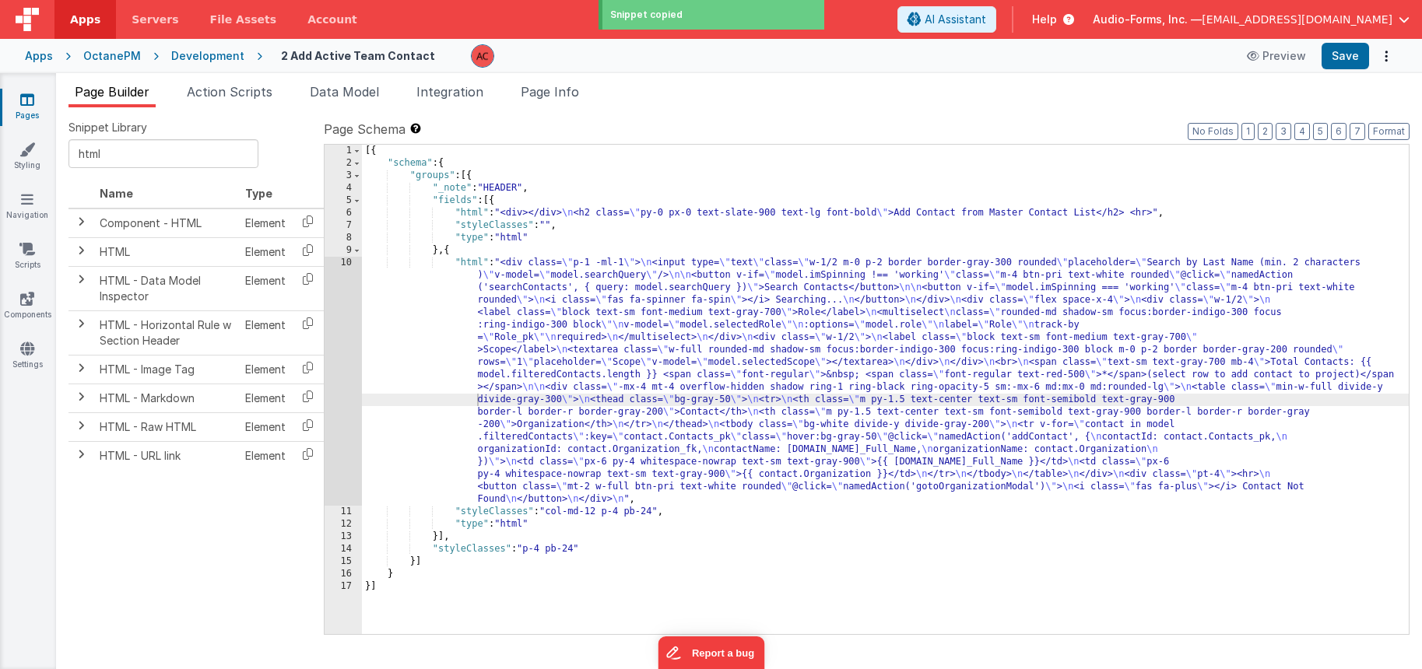
click at [449, 250] on div "[{ "schema" : { "groups" : [{ "_note" : "HEADER" , "fields" : [{ "html" : "<div…" at bounding box center [885, 402] width 1047 height 514
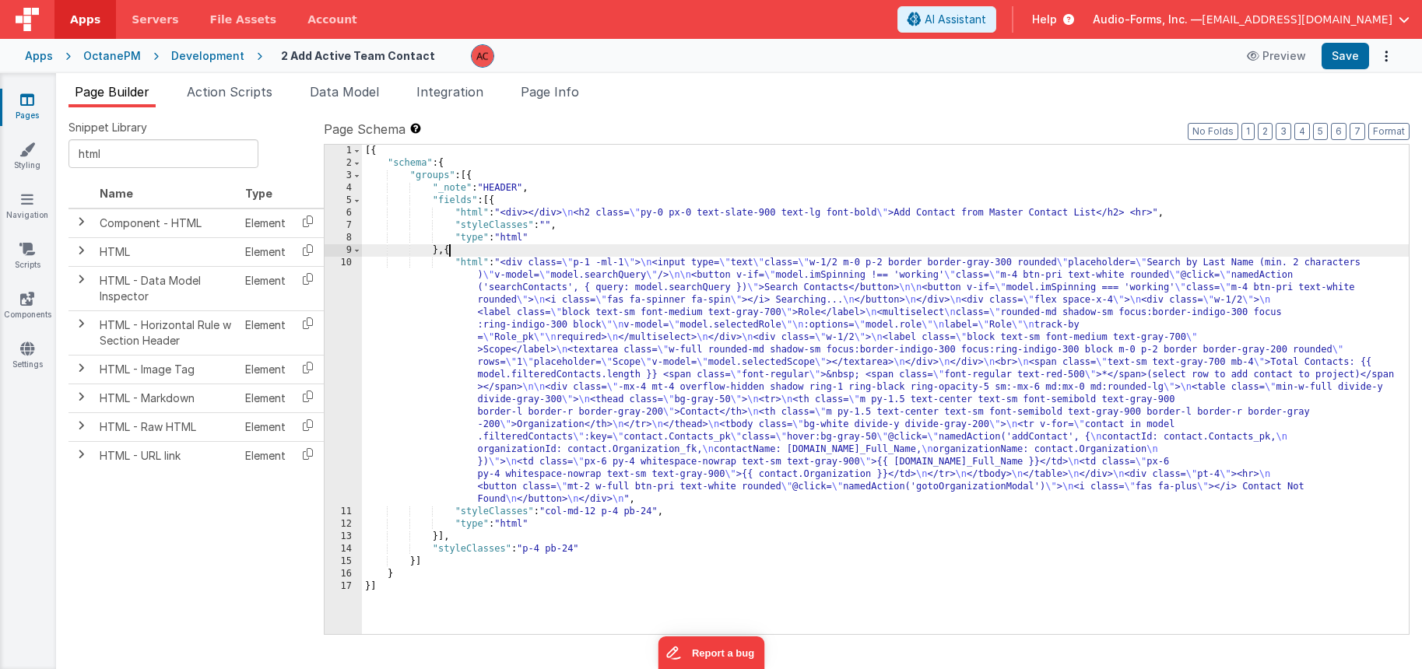
paste textarea
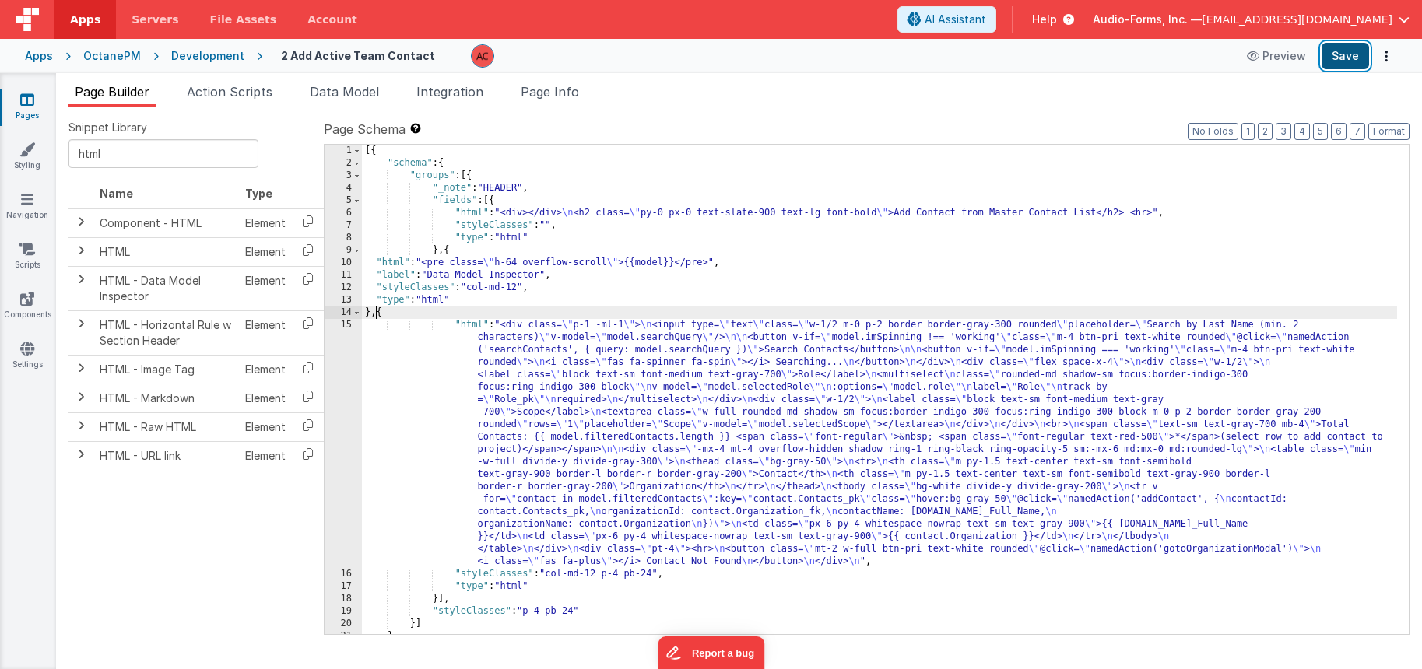
click at [1337, 52] on button "Save" at bounding box center [1345, 56] width 47 height 26
drag, startPoint x: 399, startPoint y: 336, endPoint x: 389, endPoint y: 335, distance: 10.2
click at [399, 336] on div "[{ "schema" : { "groups" : [{ "_note" : "HEADER" , "fields" : [{ "html" : "<div…" at bounding box center [879, 402] width 1035 height 514
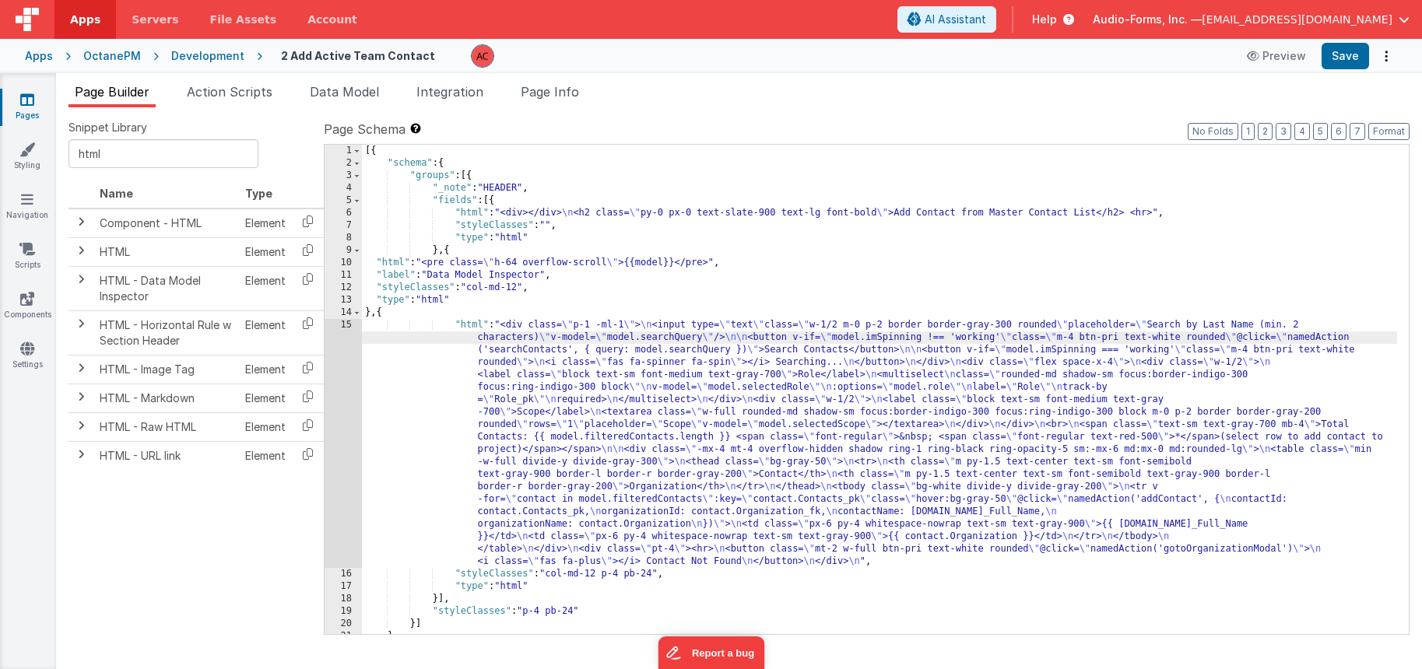
click at [346, 325] on div "15" at bounding box center [343, 443] width 37 height 249
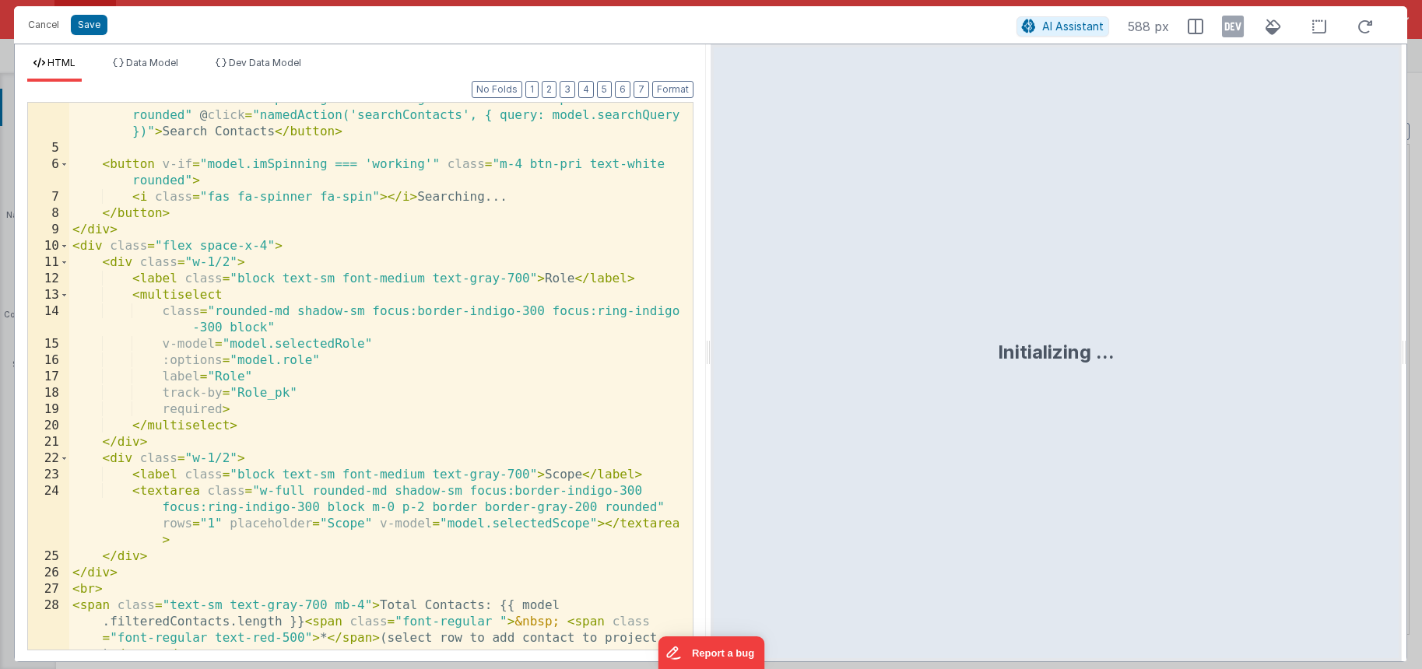
scroll to position [93, 0]
click at [44, 25] on button "Cancel" at bounding box center [43, 25] width 47 height 22
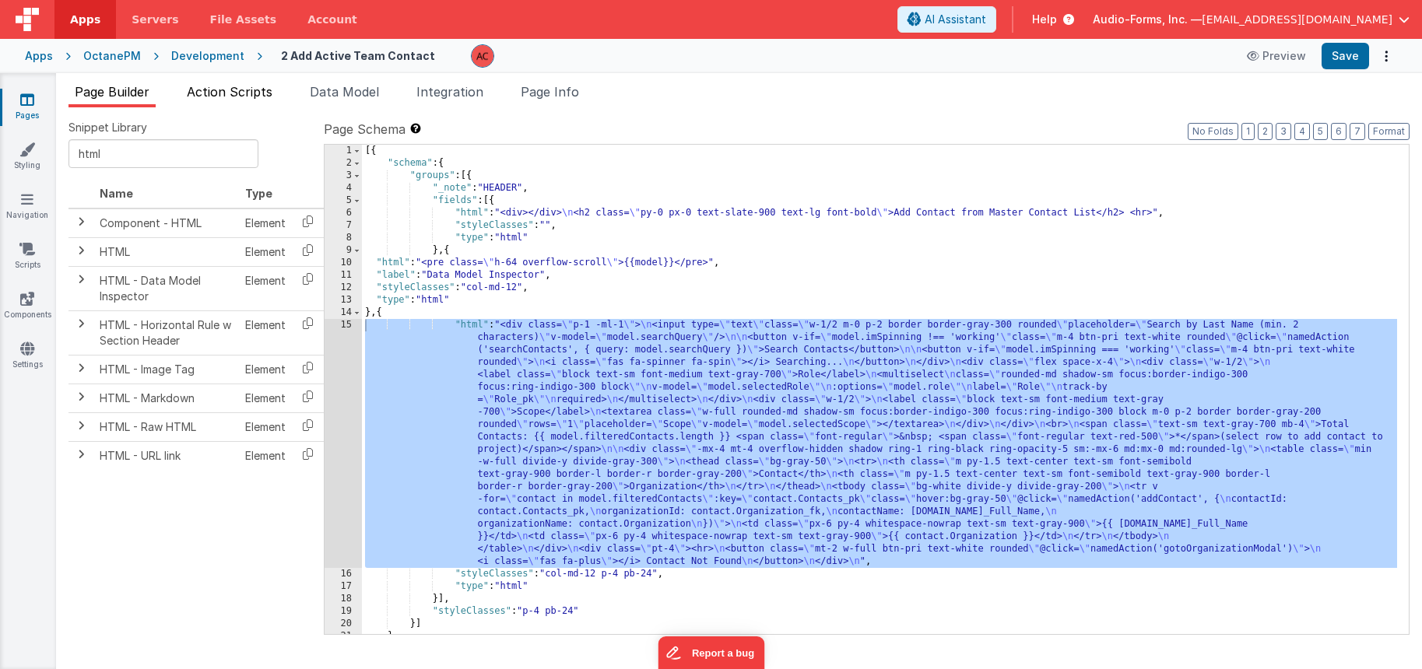
click at [215, 92] on span "Action Scripts" at bounding box center [230, 92] width 86 height 16
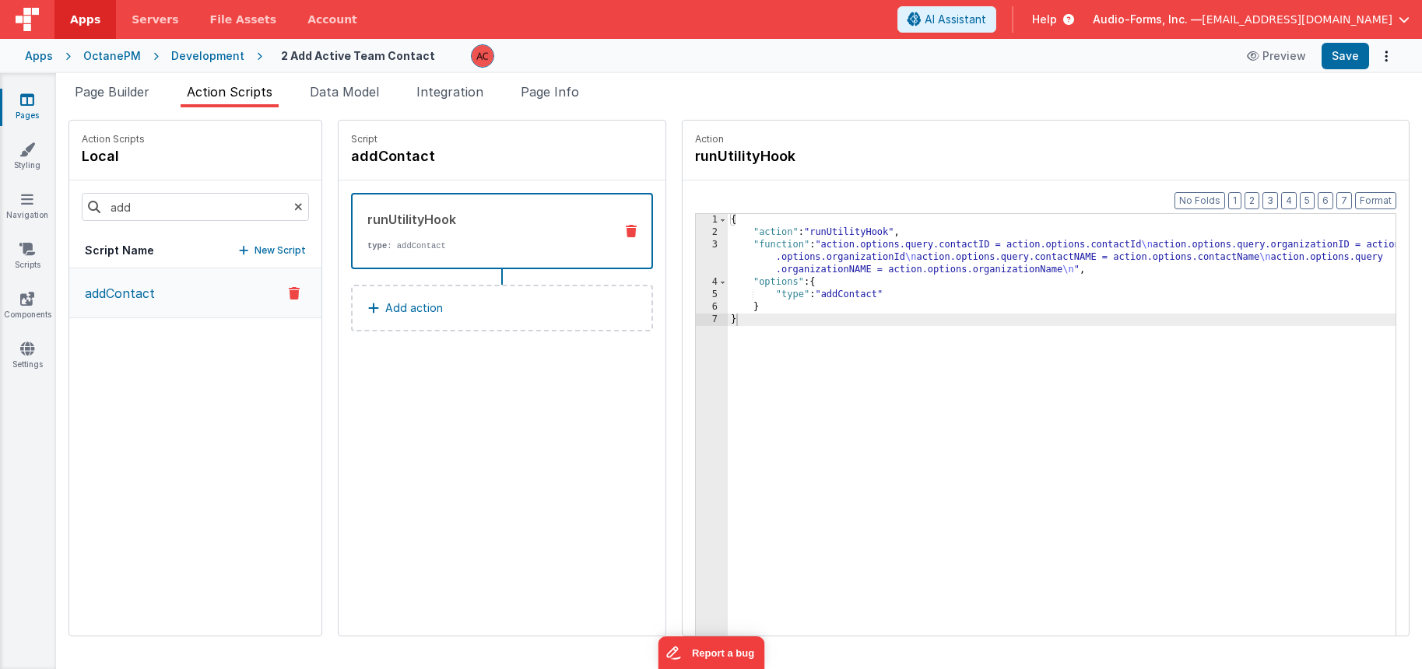
drag, startPoint x: 193, startPoint y: 295, endPoint x: 326, endPoint y: 290, distance: 133.2
click at [194, 295] on button "addContact" at bounding box center [195, 294] width 252 height 50
click at [728, 258] on div "{ "action" : "runUtilityHook" , "function" : "action.options.query.contactID = …" at bounding box center [1082, 461] width 708 height 495
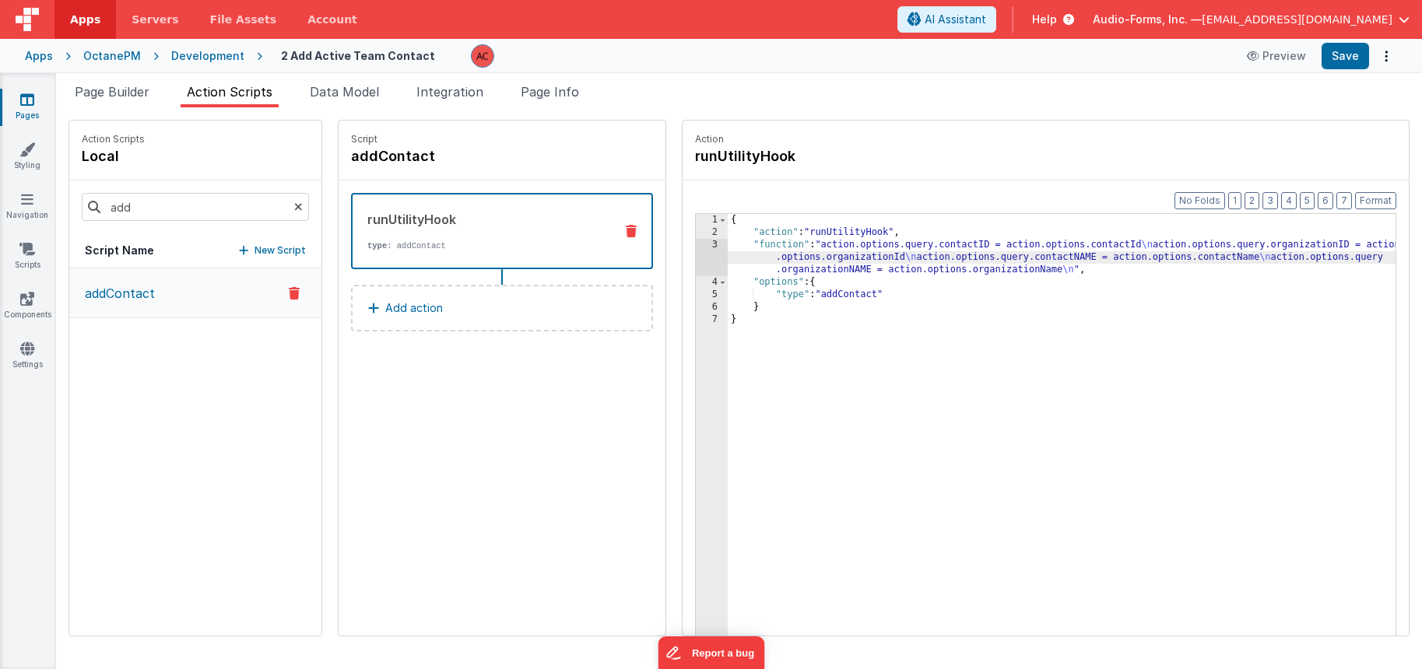
click at [696, 244] on div "3" at bounding box center [712, 257] width 32 height 37
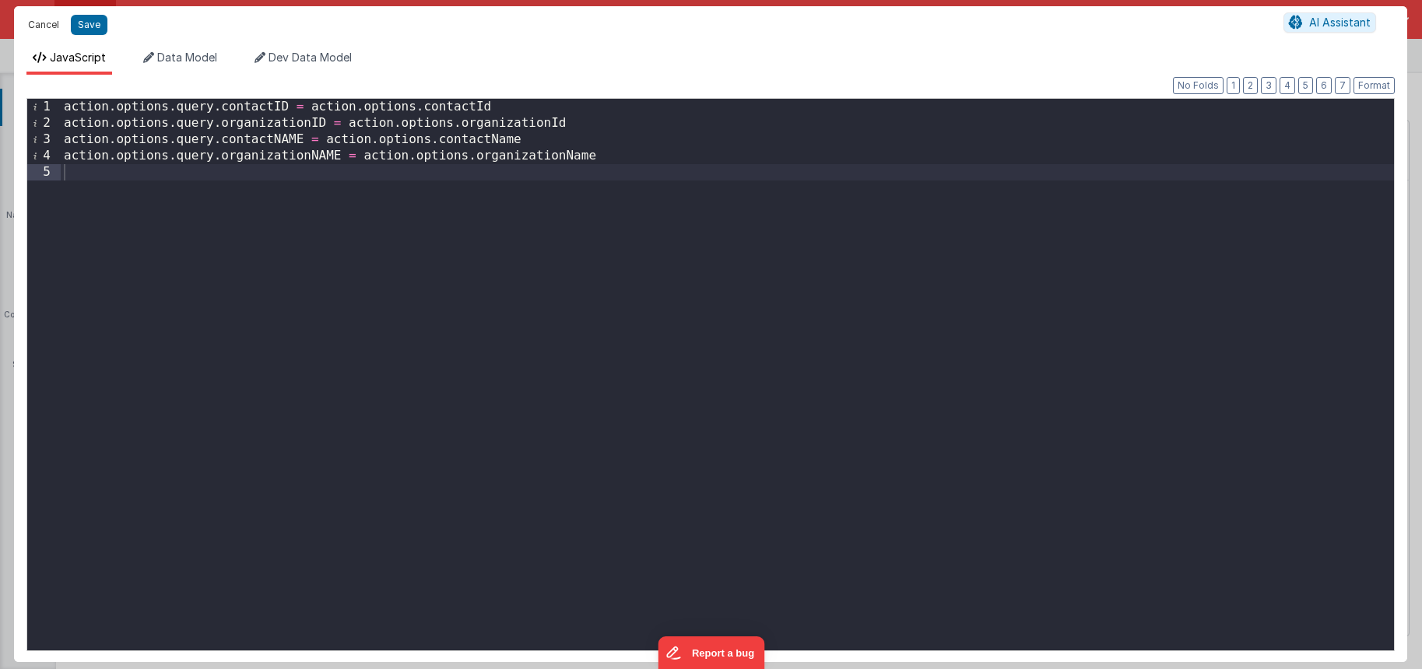
click at [46, 23] on button "Cancel" at bounding box center [43, 25] width 47 height 22
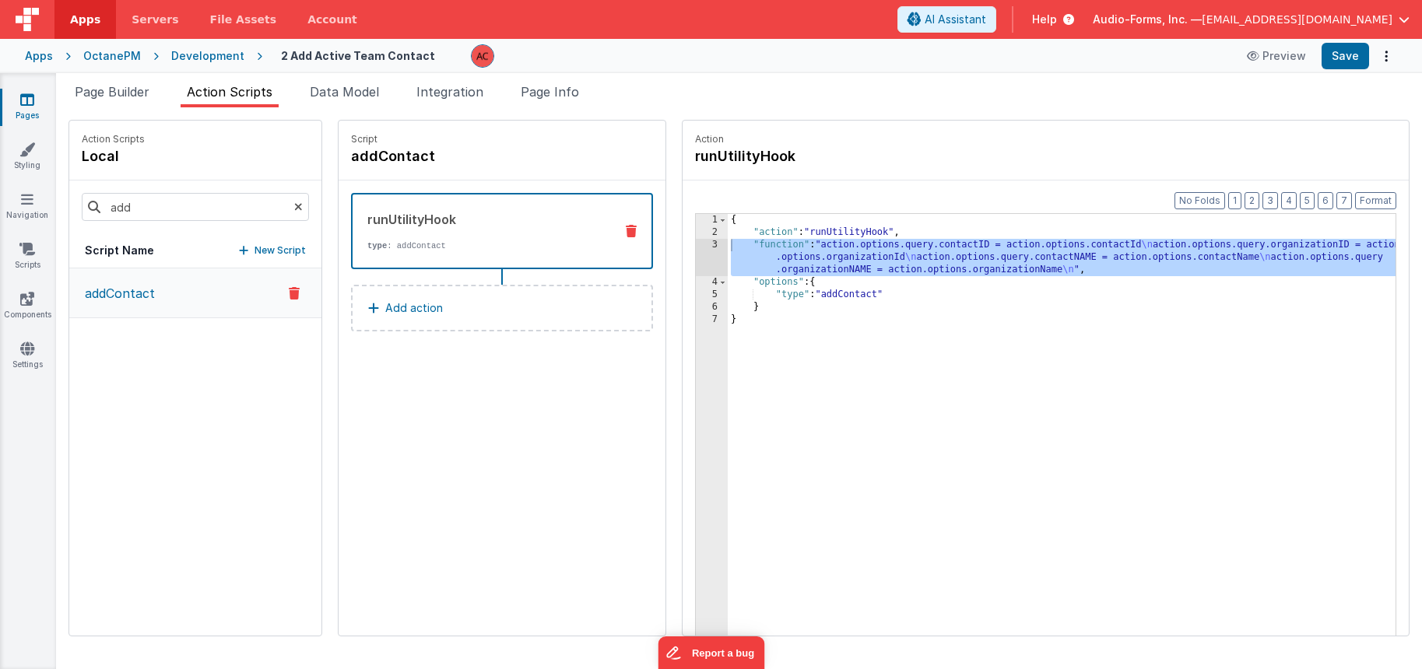
click at [294, 208] on icon at bounding box center [298, 207] width 9 height 53
click at [141, 296] on p "addContact" at bounding box center [114, 293] width 79 height 19
click at [131, 88] on span "Page Builder" at bounding box center [112, 92] width 75 height 16
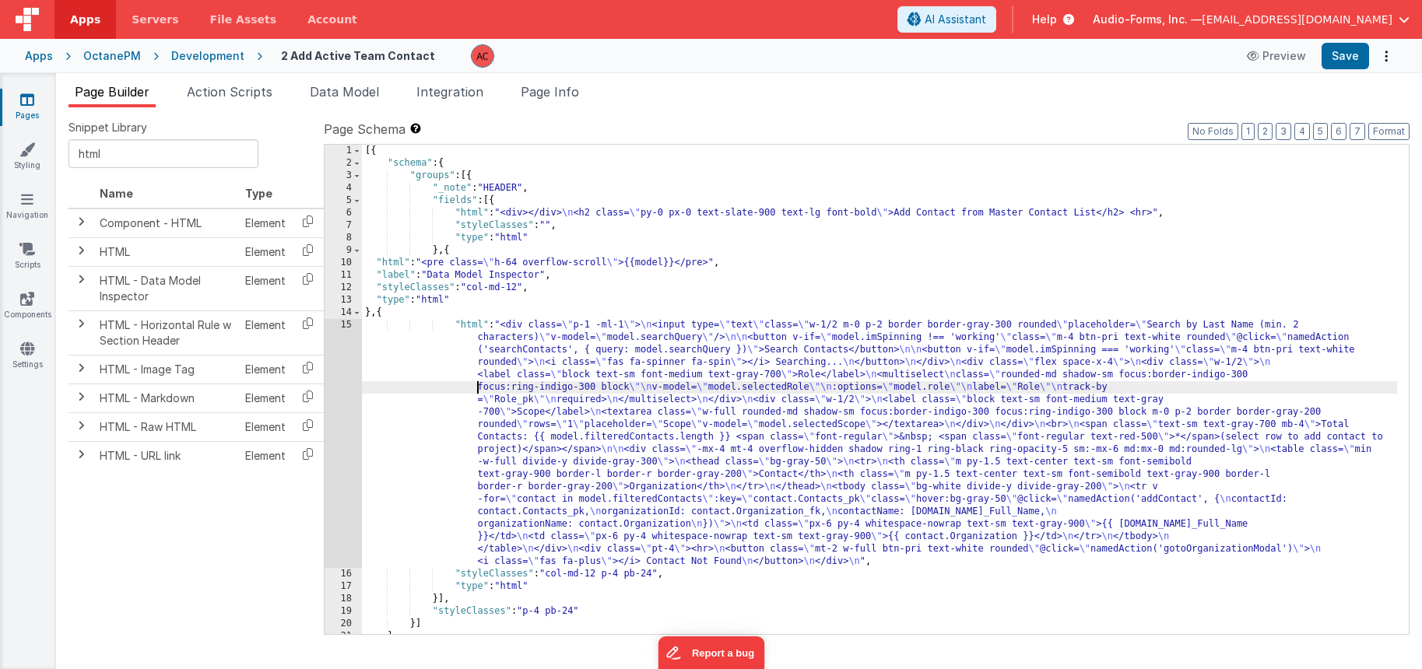
click at [437, 387] on div "[{ "schema" : { "groups" : [{ "_note" : "HEADER" , "fields" : [{ "html" : "<div…" at bounding box center [879, 402] width 1035 height 514
click at [347, 327] on div "15" at bounding box center [343, 443] width 37 height 249
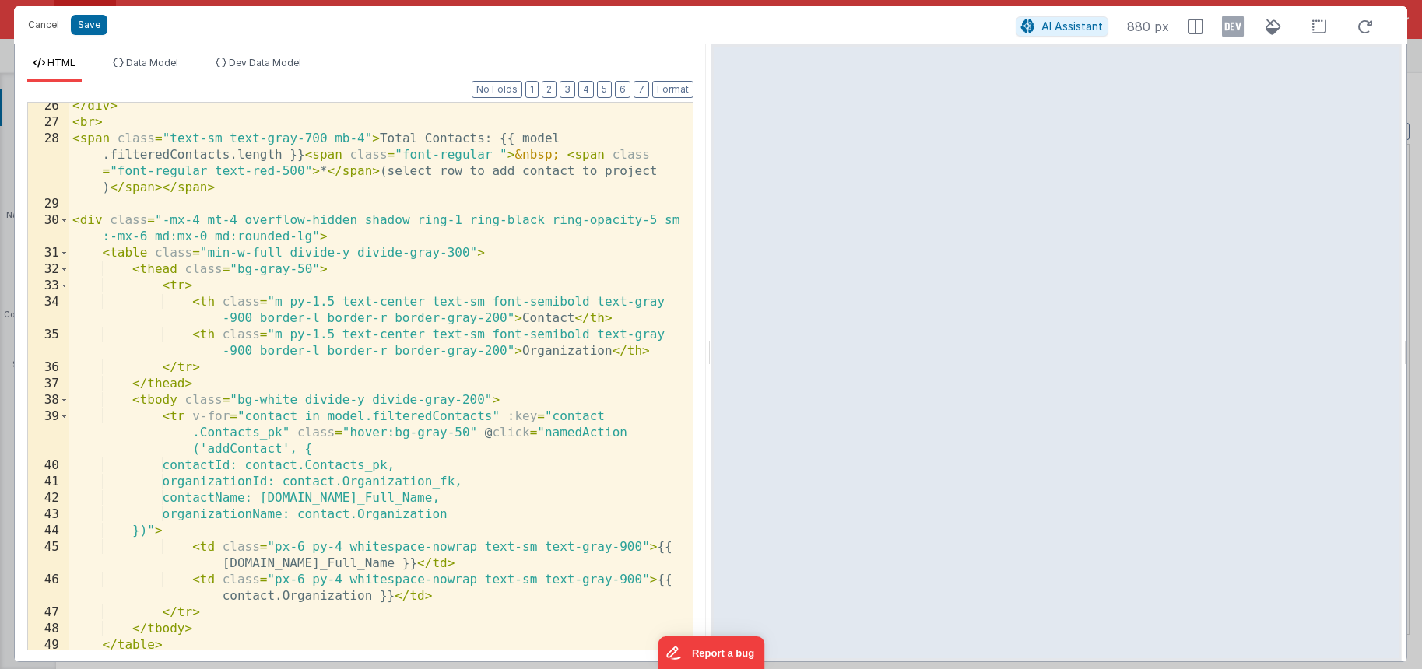
scroll to position [695, 0]
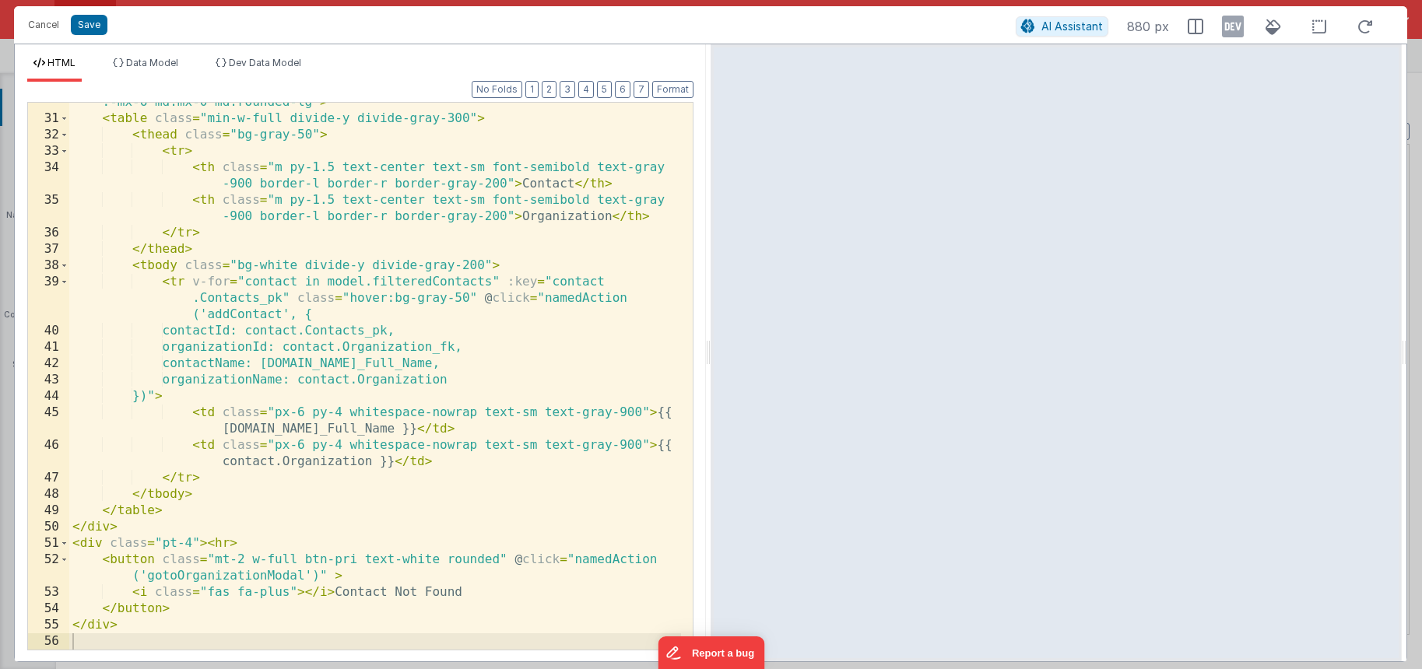
click at [309, 391] on div "< div class = "-mx-4 mt-4 overflow-hidden shadow ring-1 ring-black ring-opacity…" at bounding box center [375, 376] width 612 height 596
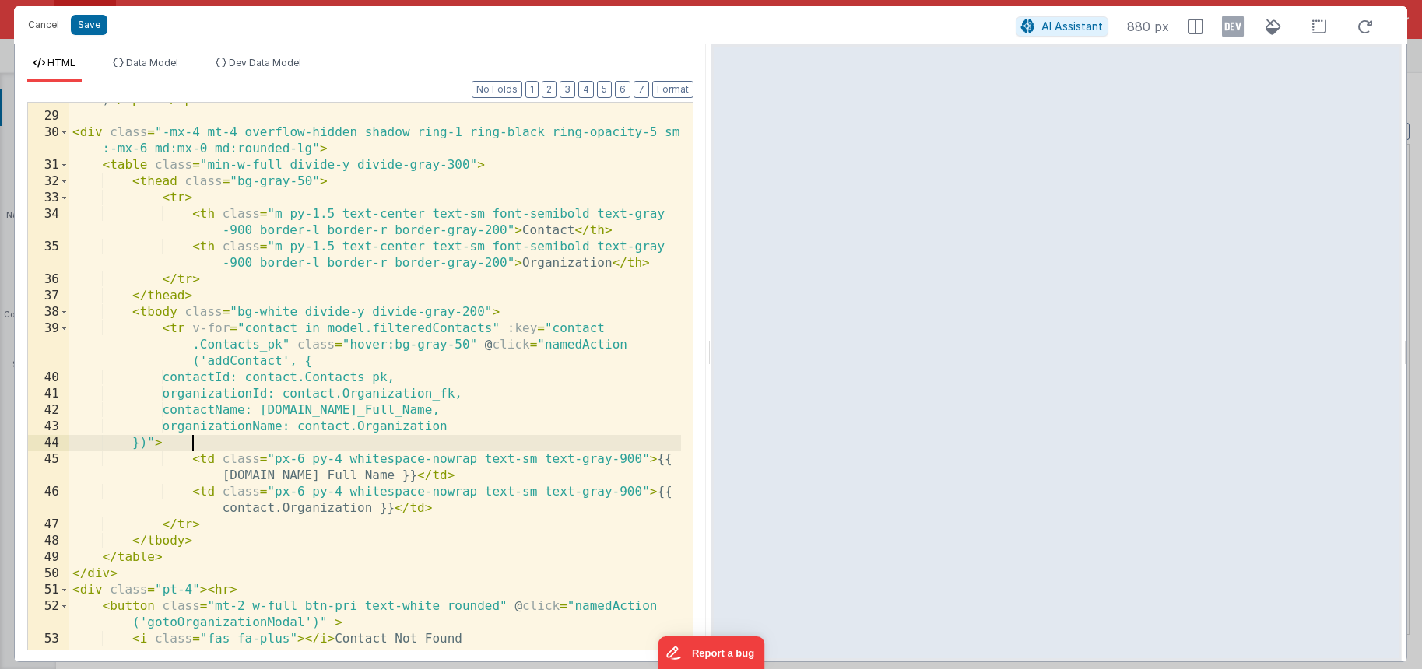
scroll to position [602, 0]
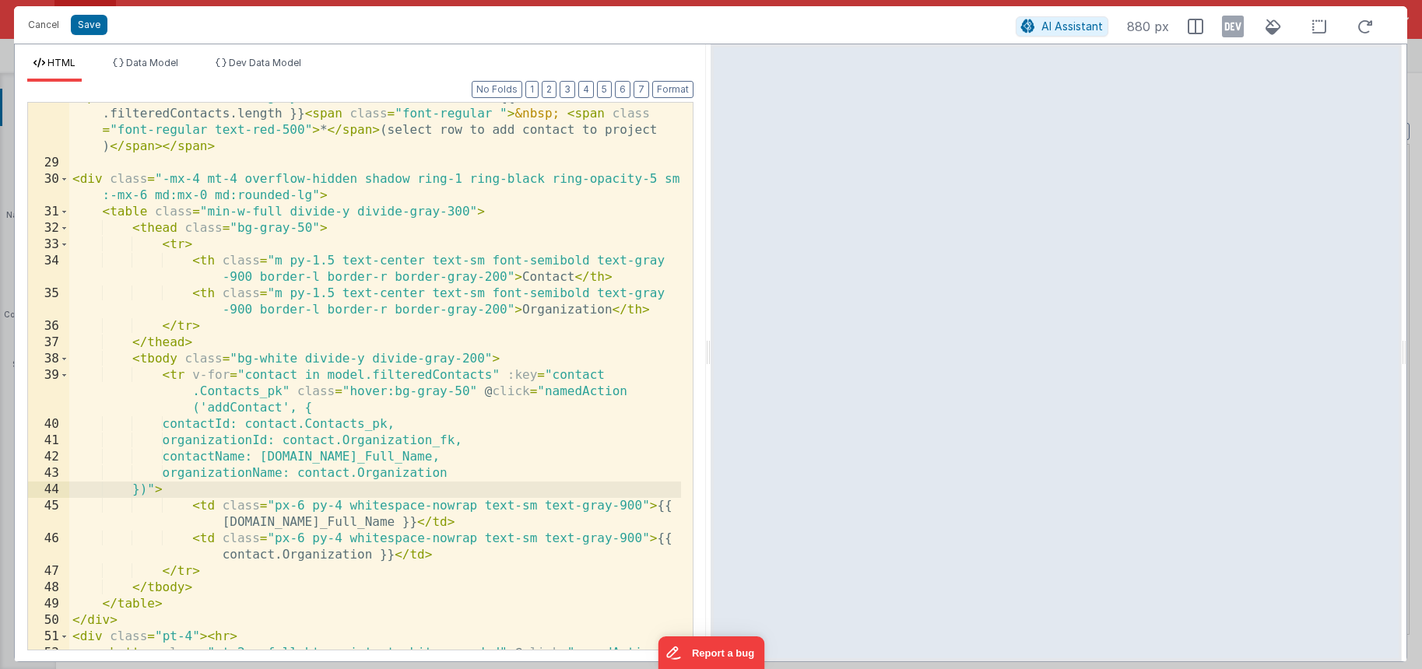
click at [237, 407] on div "< span class = "text-sm text-gray-700 mb-4" > Total Contacts: {{ model .filtere…" at bounding box center [375, 412] width 612 height 645
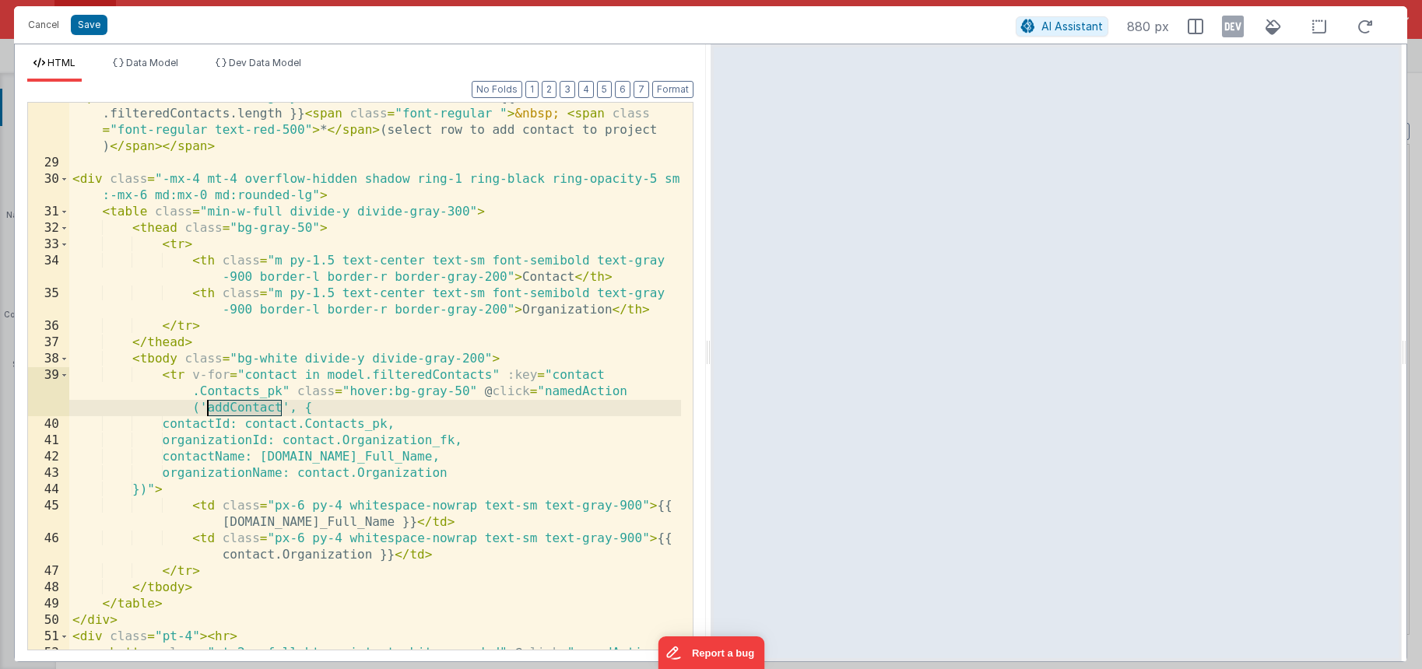
click at [237, 407] on div "< span class = "text-sm text-gray-700 mb-4" > Total Contacts: {{ model .filtere…" at bounding box center [375, 412] width 612 height 645
click at [364, 404] on div "< span class = "text-sm text-gray-700 mb-4" > Total Contacts: {{ model .filtere…" at bounding box center [375, 412] width 612 height 645
click at [256, 409] on div "< span class = "text-sm text-gray-700 mb-4" > Total Contacts: {{ model .filtere…" at bounding box center [375, 412] width 612 height 645
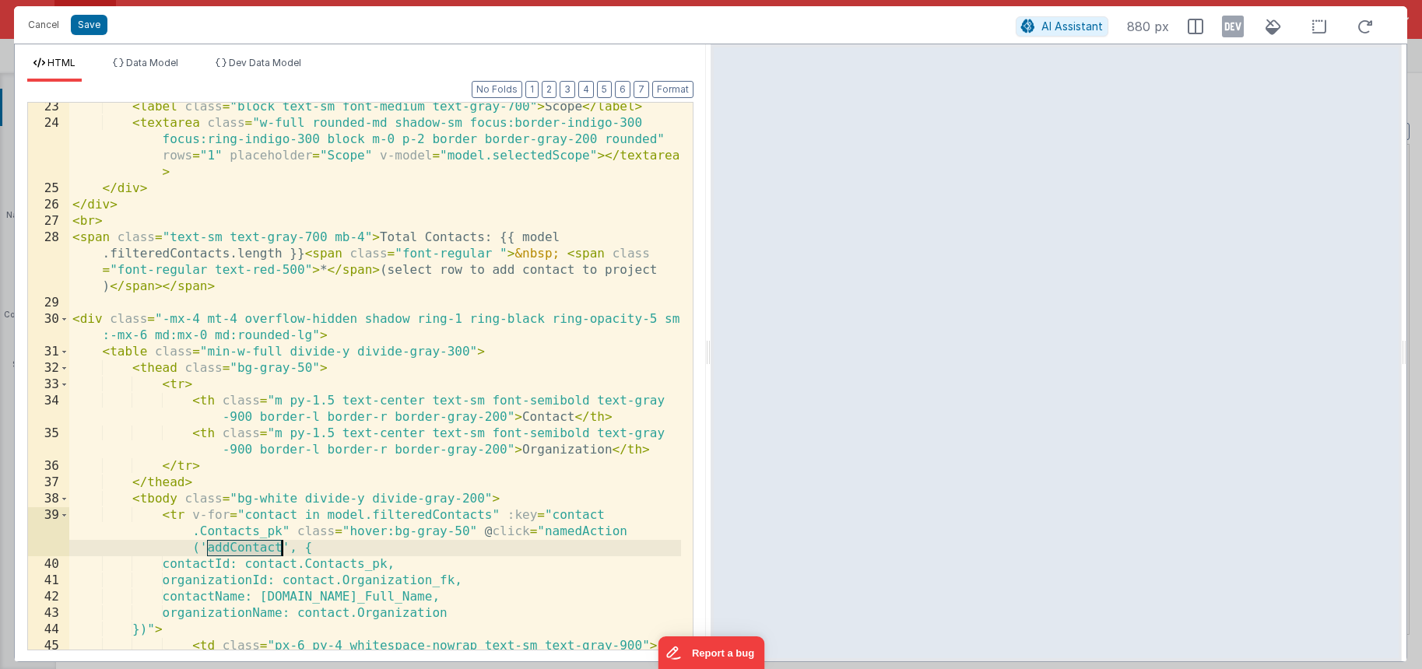
scroll to position [508, 0]
